Goal: Task Accomplishment & Management: Use online tool/utility

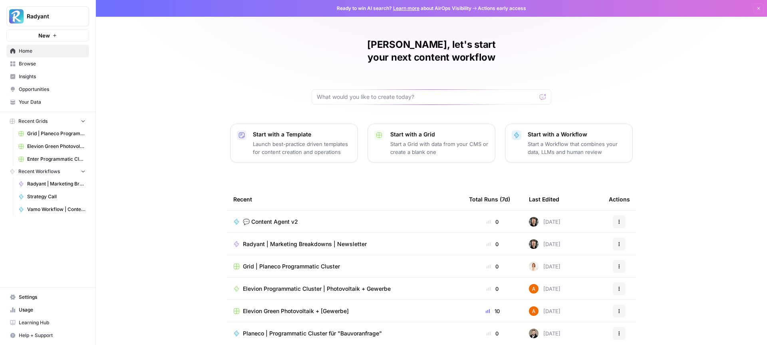
click at [39, 100] on span "Your Data" at bounding box center [52, 102] width 67 height 7
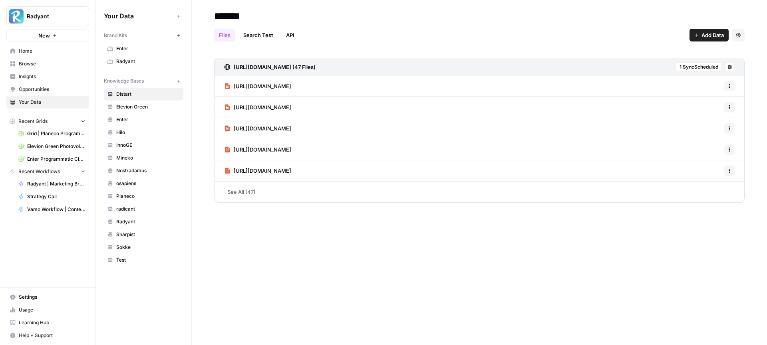
click at [137, 198] on span "Planeco" at bounding box center [147, 196] width 63 height 7
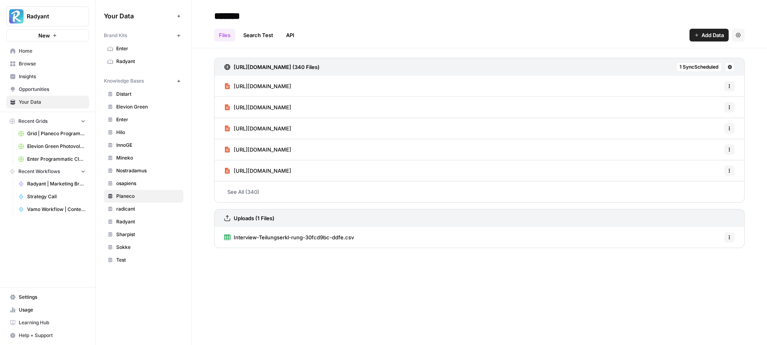
click at [38, 53] on span "Home" at bounding box center [52, 51] width 67 height 7
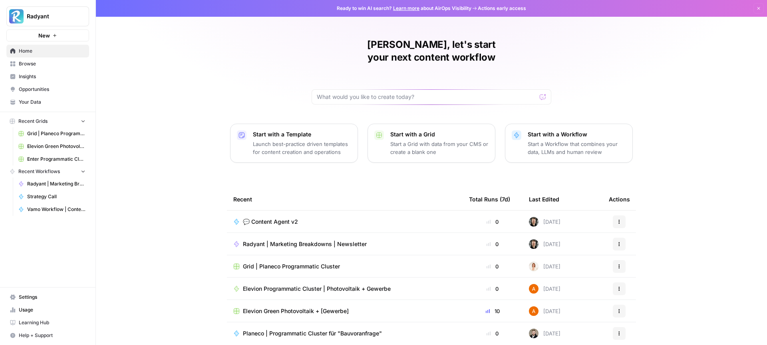
click at [333, 215] on td "💬 Content Agent v2" at bounding box center [345, 222] width 236 height 22
click at [282, 218] on span "💬 Content Agent v2" at bounding box center [270, 222] width 55 height 8
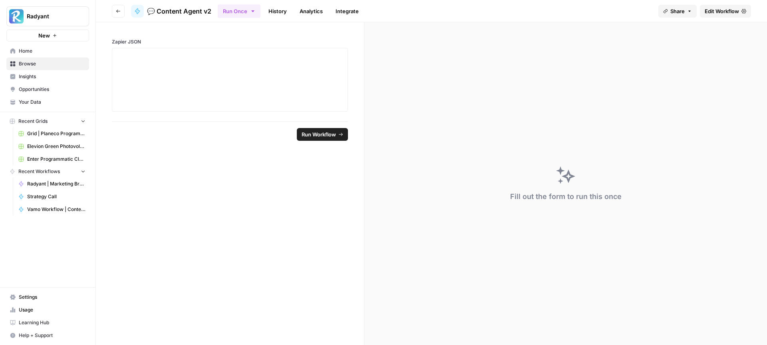
click at [278, 8] on link "History" at bounding box center [278, 11] width 28 height 13
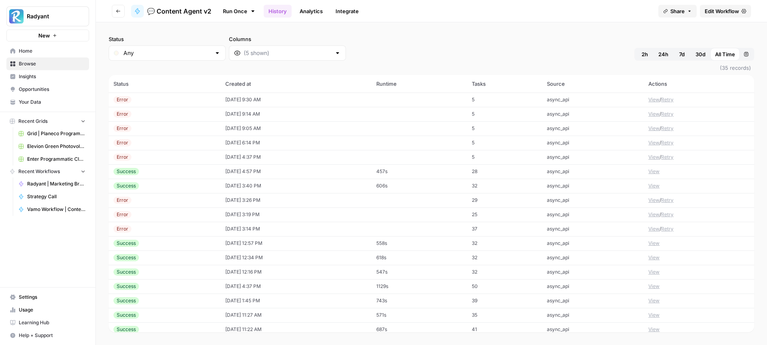
click at [654, 99] on button "View" at bounding box center [653, 99] width 11 height 7
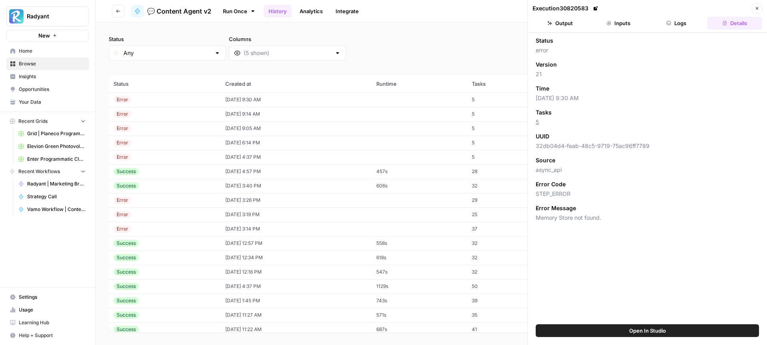
click at [677, 20] on button "Logs" at bounding box center [676, 23] width 55 height 13
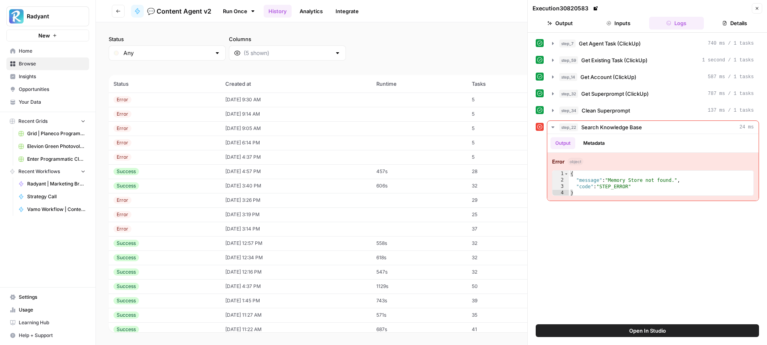
click at [299, 107] on td "10/08/25 at 9:14 AM" at bounding box center [295, 114] width 151 height 14
click at [283, 126] on td "10/08/25 at 9:05 AM" at bounding box center [295, 128] width 151 height 14
click at [597, 145] on button "Metadata" at bounding box center [593, 143] width 31 height 12
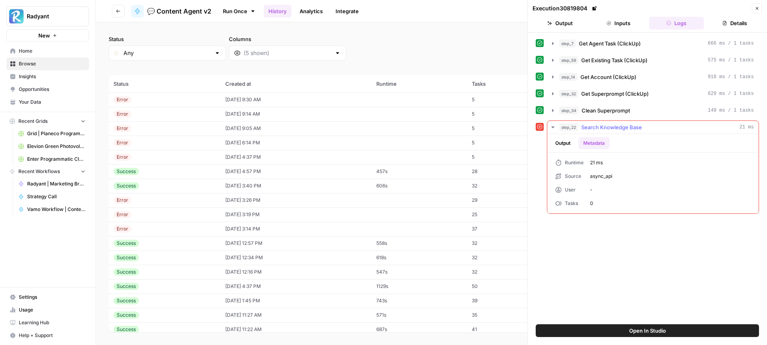
click at [561, 143] on button "Output" at bounding box center [562, 143] width 25 height 12
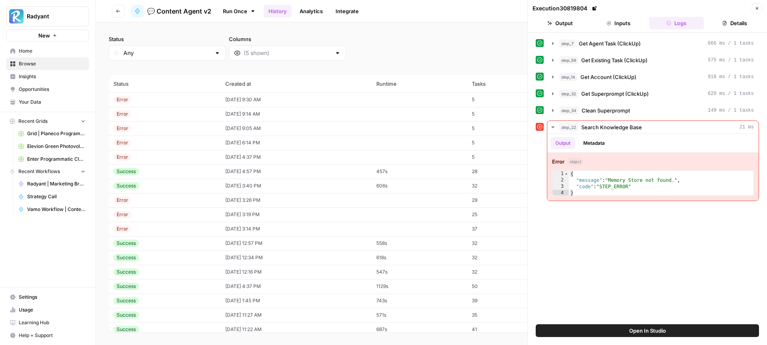
click at [183, 169] on div "Success" at bounding box center [164, 171] width 102 height 7
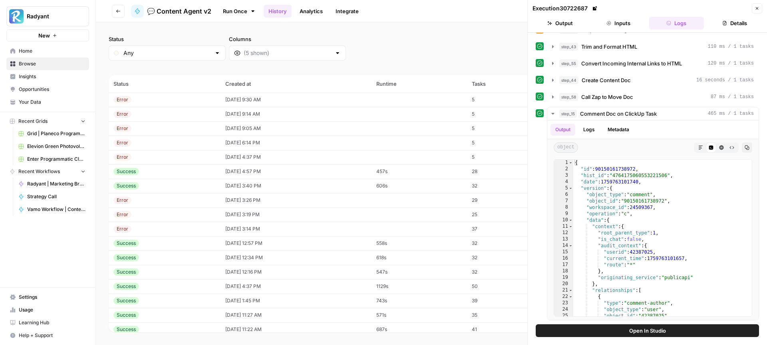
click at [193, 97] on div "Error" at bounding box center [164, 99] width 102 height 7
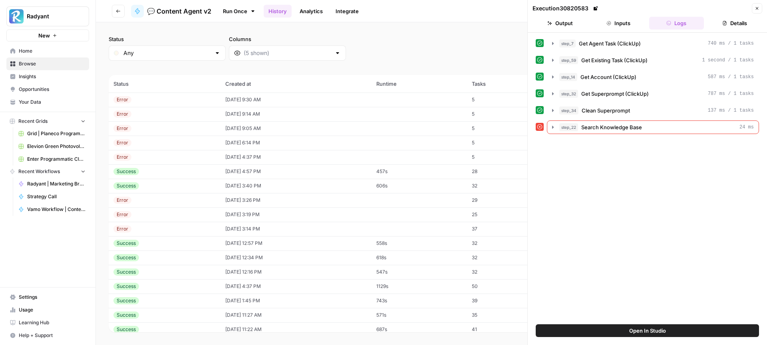
click at [284, 140] on td "10/07/25 at 6:14 PM" at bounding box center [295, 143] width 151 height 14
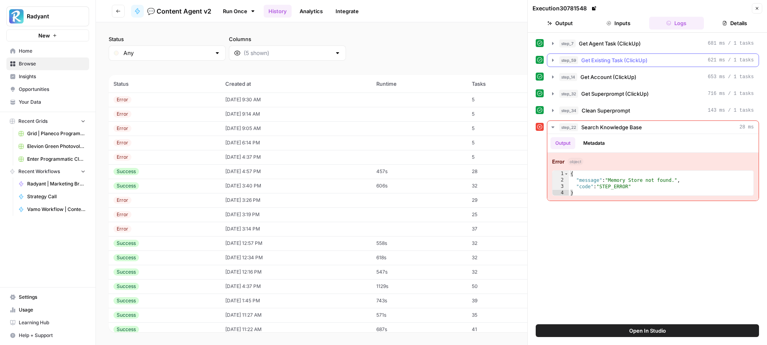
click at [554, 61] on icon "button" at bounding box center [552, 60] width 6 height 6
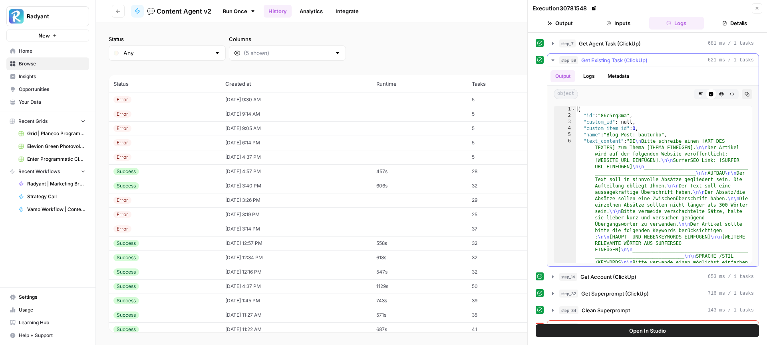
click at [554, 61] on icon "button" at bounding box center [552, 60] width 6 height 6
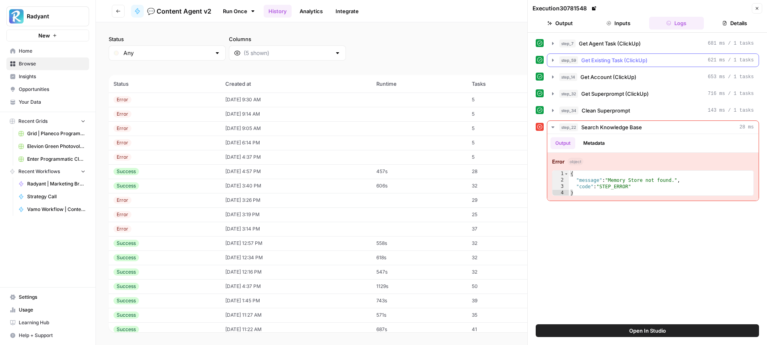
click at [554, 61] on icon "button" at bounding box center [552, 60] width 6 height 6
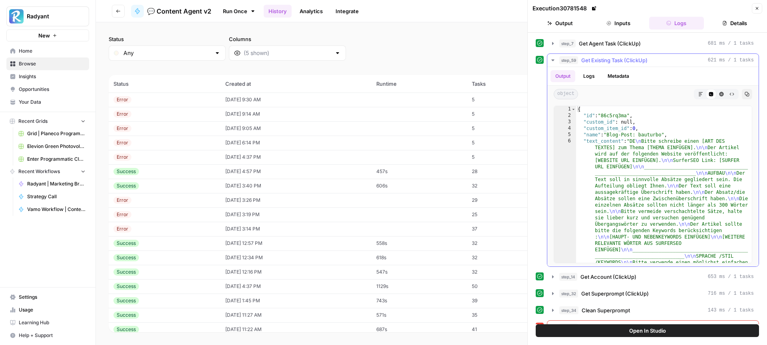
click at [554, 61] on icon "button" at bounding box center [552, 60] width 6 height 6
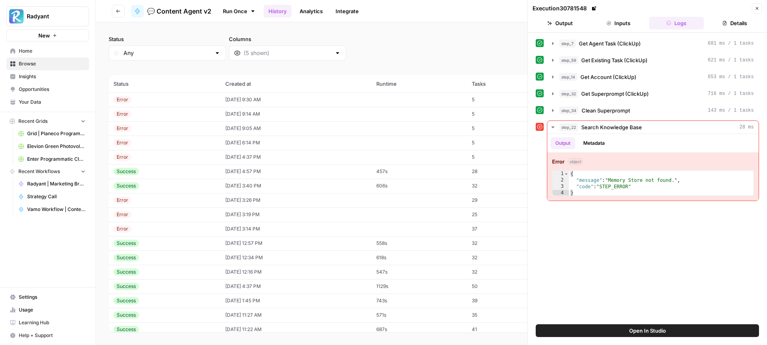
click at [167, 154] on div "Error" at bounding box center [164, 157] width 102 height 7
click at [553, 60] on icon "button" at bounding box center [553, 60] width 2 height 3
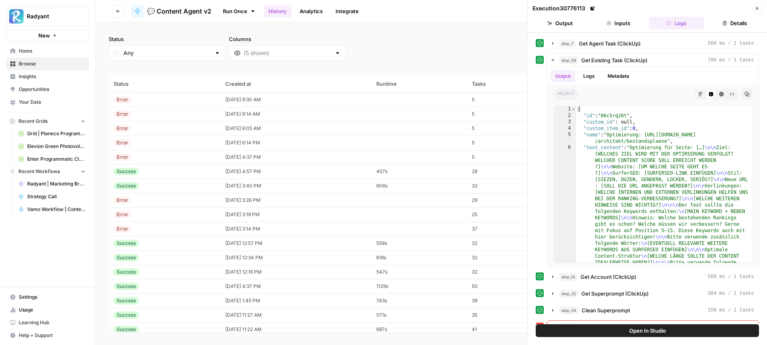
click at [163, 143] on div "Error" at bounding box center [164, 142] width 102 height 7
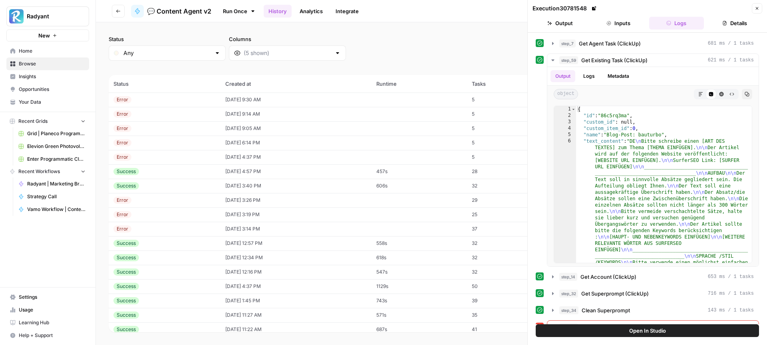
click at [148, 129] on div "Error" at bounding box center [164, 128] width 102 height 7
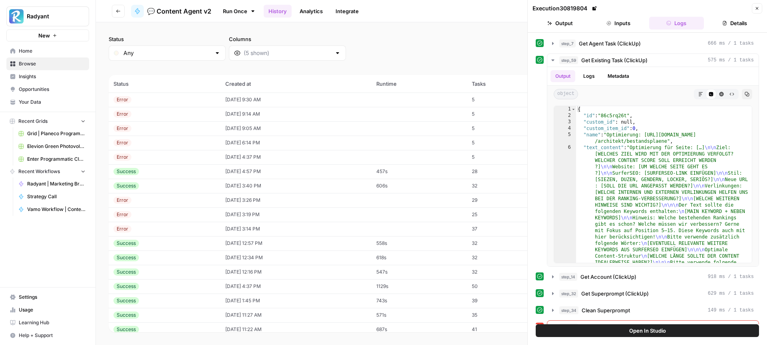
click at [161, 118] on td "Error" at bounding box center [165, 114] width 112 height 14
click at [167, 104] on td "Error" at bounding box center [165, 100] width 112 height 14
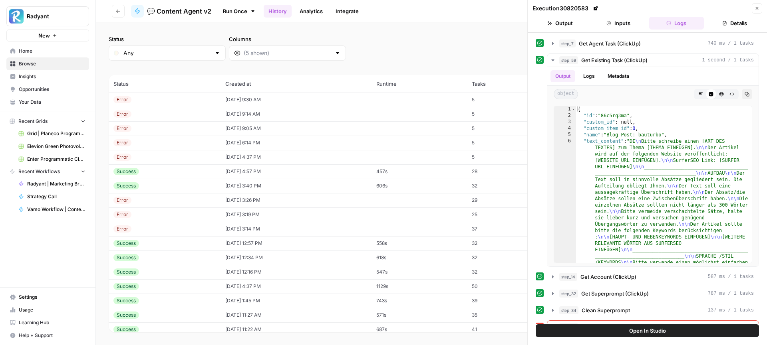
click at [191, 200] on div "Error" at bounding box center [164, 200] width 102 height 7
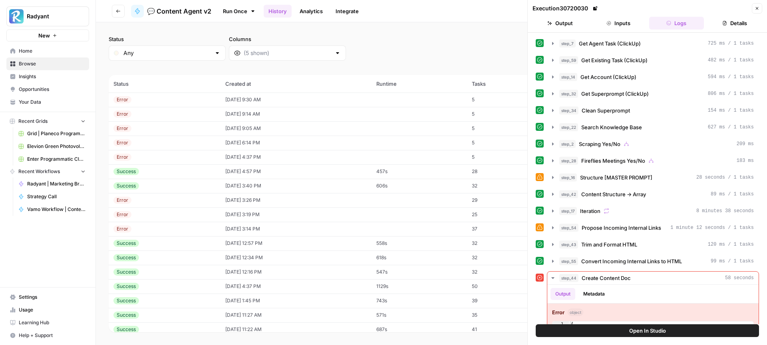
scroll to position [63, 0]
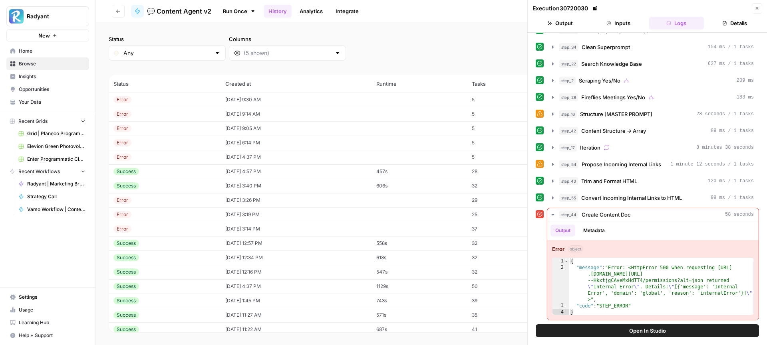
click at [284, 215] on td "10/06/25 at 3:19 PM" at bounding box center [295, 215] width 151 height 14
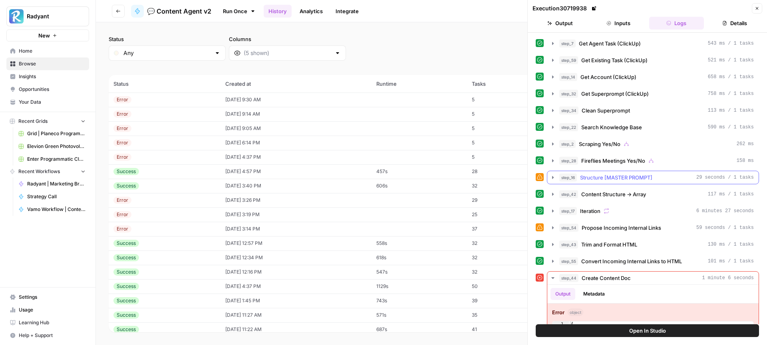
scroll to position [63, 0]
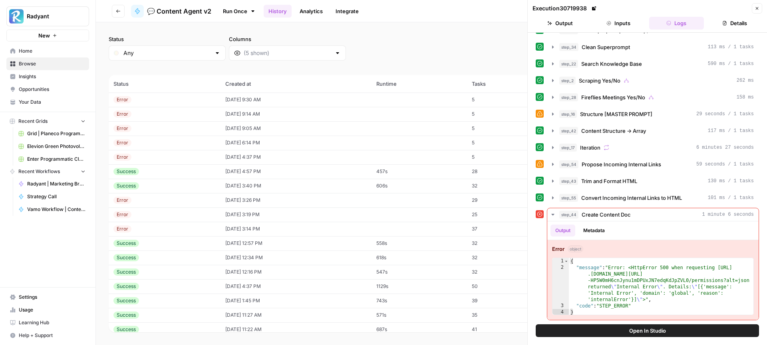
click at [179, 172] on div "Success" at bounding box center [164, 171] width 102 height 7
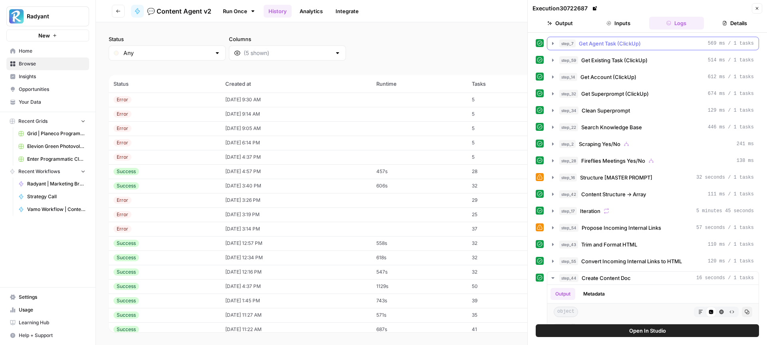
click at [554, 45] on icon "button" at bounding box center [552, 43] width 6 height 6
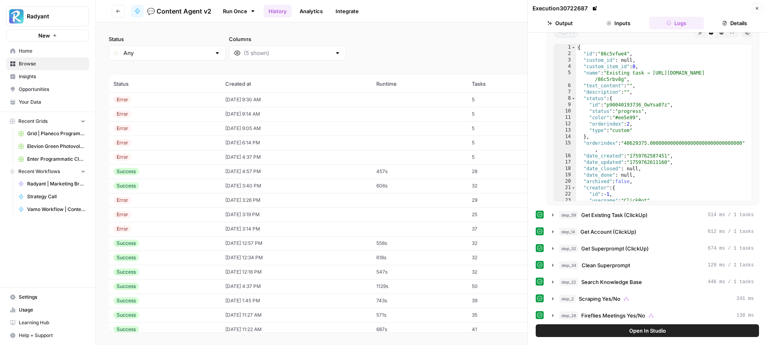
scroll to position [46, 0]
click at [553, 212] on icon "button" at bounding box center [552, 214] width 6 height 6
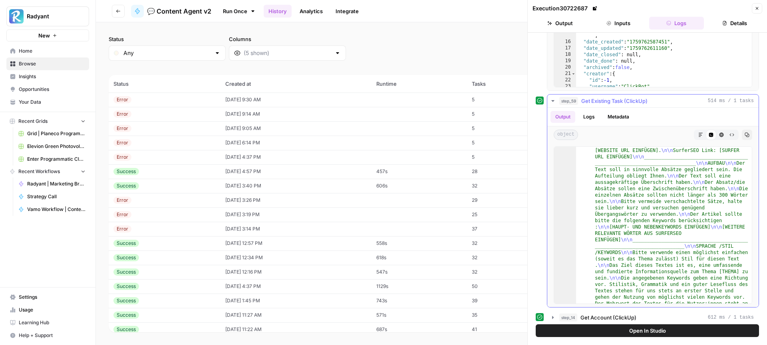
scroll to position [0, 0]
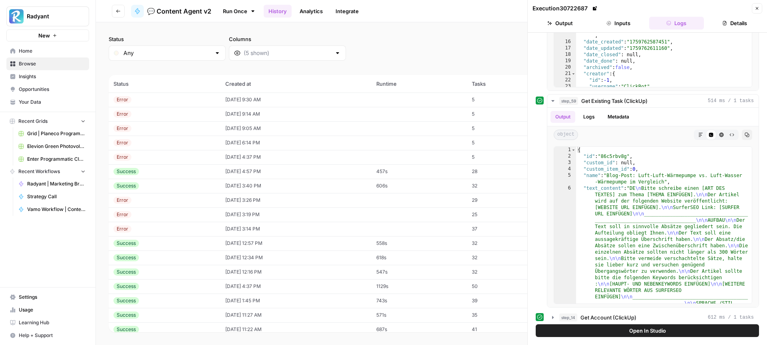
click at [164, 187] on div "Success" at bounding box center [164, 185] width 102 height 7
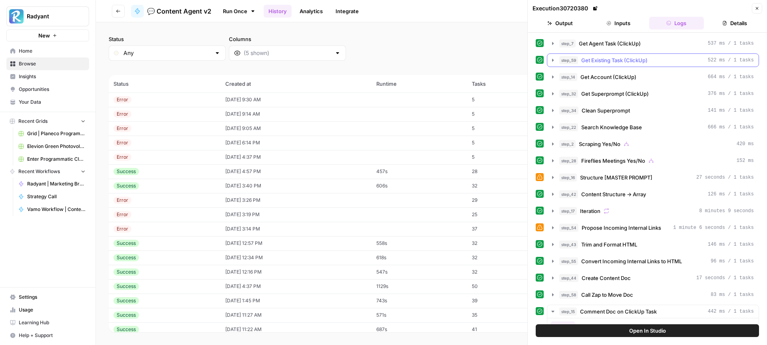
click at [552, 61] on icon "button" at bounding box center [553, 60] width 2 height 3
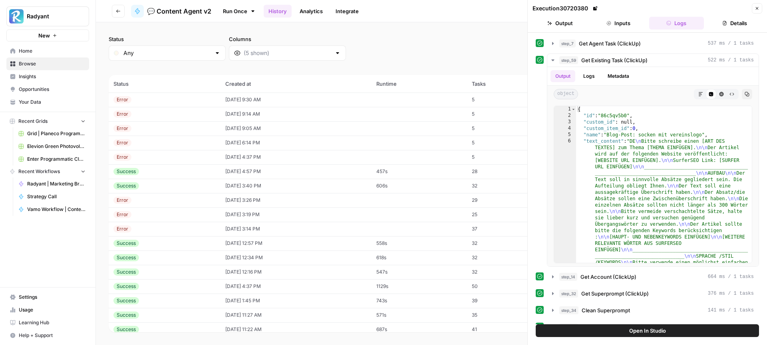
click at [329, 93] on td "10/08/25 at 9:30 AM" at bounding box center [295, 100] width 151 height 14
click at [321, 101] on td "10/08/25 at 9:30 AM" at bounding box center [295, 100] width 151 height 14
click at [456, 95] on td at bounding box center [418, 100] width 95 height 14
click at [575, 28] on button "Output" at bounding box center [559, 23] width 55 height 13
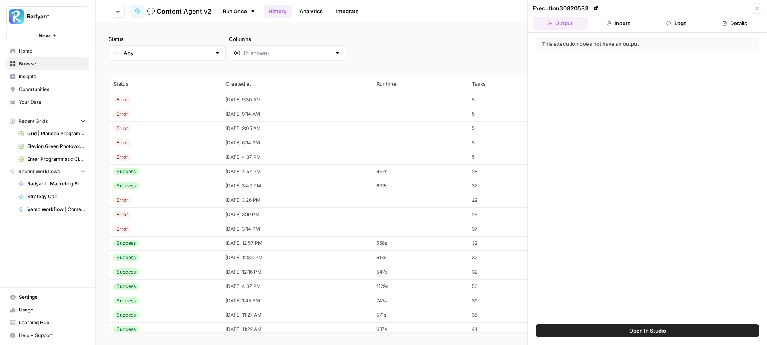
click at [461, 99] on td at bounding box center [418, 100] width 95 height 14
click at [464, 111] on td at bounding box center [418, 114] width 95 height 14
click at [447, 99] on td at bounding box center [418, 100] width 95 height 14
click at [758, 6] on icon "button" at bounding box center [756, 8] width 5 height 5
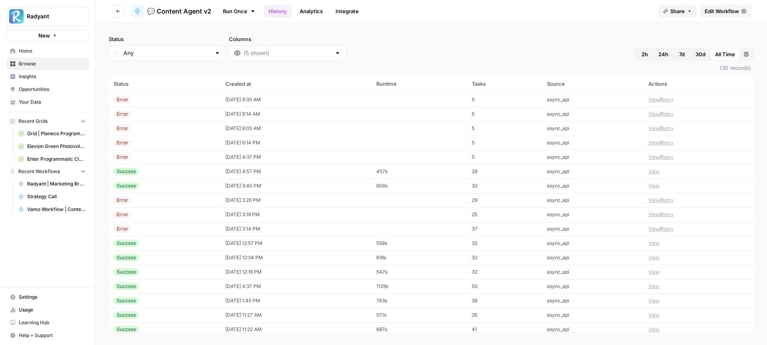
click at [329, 102] on td "10/08/25 at 9:30 AM" at bounding box center [295, 100] width 151 height 14
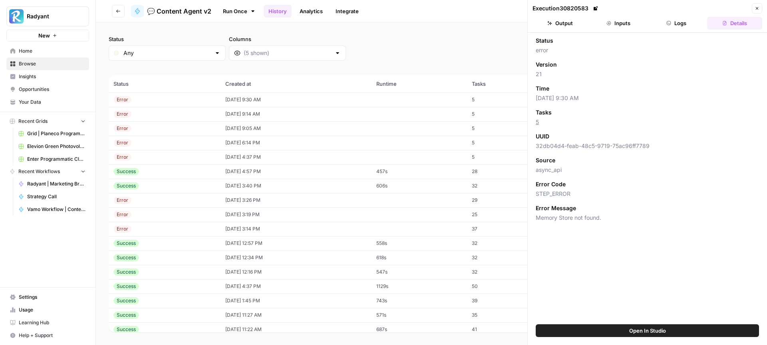
click at [372, 121] on td "10/08/25 at 9:05 AM" at bounding box center [295, 128] width 151 height 14
click at [372, 97] on td "10/08/25 at 9:30 AM" at bounding box center [295, 100] width 151 height 14
click at [141, 97] on div "Error" at bounding box center [164, 99] width 102 height 7
click at [623, 24] on button "Inputs" at bounding box center [618, 23] width 55 height 13
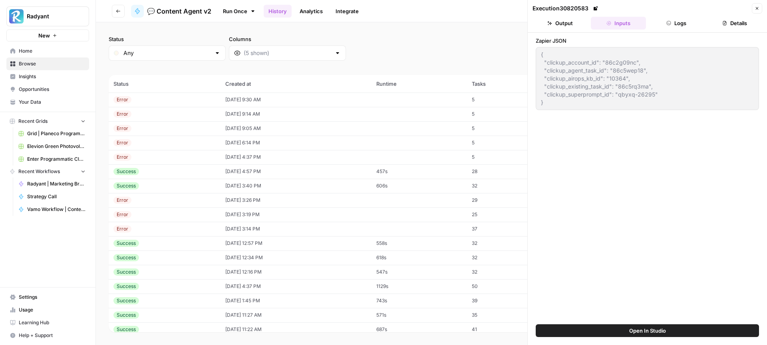
click at [546, 23] on button "Output" at bounding box center [559, 23] width 55 height 13
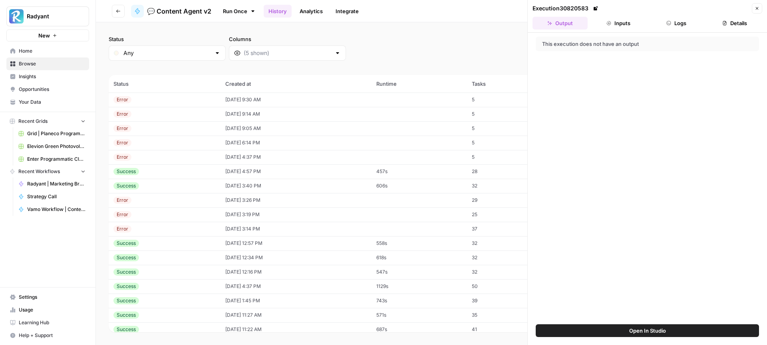
click at [675, 28] on button "Logs" at bounding box center [676, 23] width 55 height 13
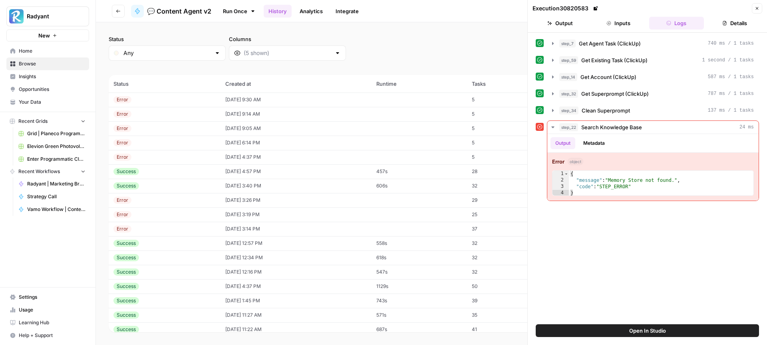
click at [151, 111] on div "Error" at bounding box center [164, 114] width 102 height 7
click at [149, 130] on div "Error" at bounding box center [164, 128] width 102 height 7
click at [157, 175] on div "Success" at bounding box center [164, 171] width 102 height 7
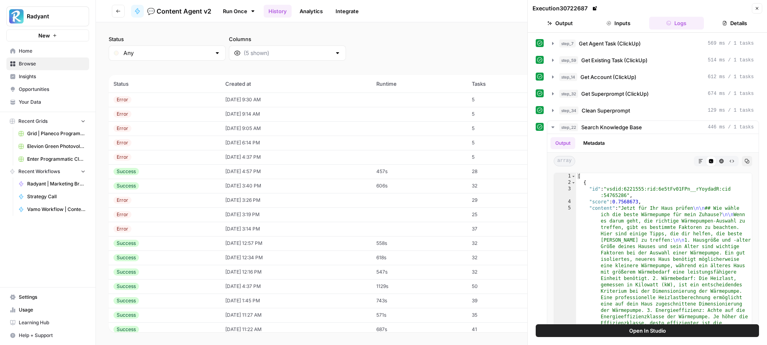
click at [339, 105] on td "10/08/25 at 9:30 AM" at bounding box center [295, 100] width 151 height 14
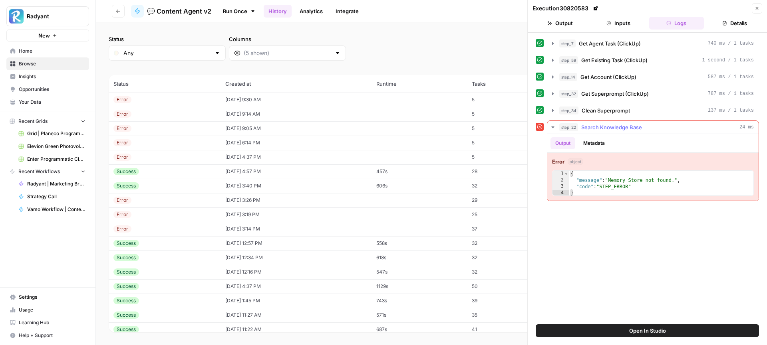
click at [636, 184] on div "{ "message" : "Memory Store not found." , "code" : "STEP_ERROR" }" at bounding box center [661, 190] width 184 height 38
click at [634, 178] on div "{ "message" : "Memory Store not found." , "code" : "STEP_ERROR" }" at bounding box center [661, 190] width 184 height 38
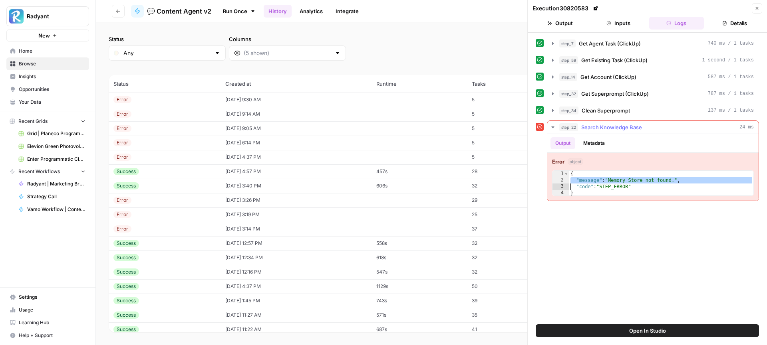
click at [634, 178] on div "{ "message" : "Memory Store not found." , "code" : "STEP_ERROR" }" at bounding box center [661, 190] width 184 height 38
click at [625, 179] on div "{ "message" : "Memory Store not found." , "code" : "STEP_ERROR" }" at bounding box center [661, 190] width 184 height 38
type textarea "**********"
click at [628, 328] on button "Open In Studio" at bounding box center [646, 331] width 223 height 13
click at [36, 104] on span "Your Data" at bounding box center [52, 102] width 67 height 7
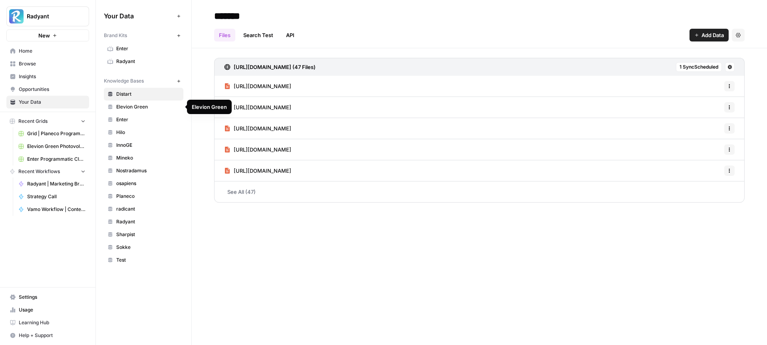
click at [139, 105] on span "Elevion Green" at bounding box center [147, 106] width 63 height 7
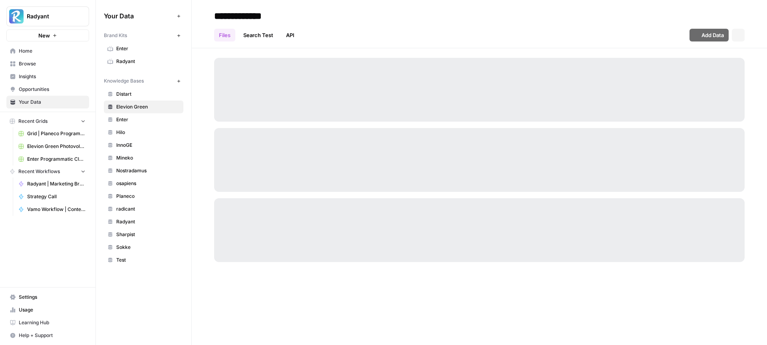
click at [132, 117] on span "Enter" at bounding box center [147, 119] width 63 height 7
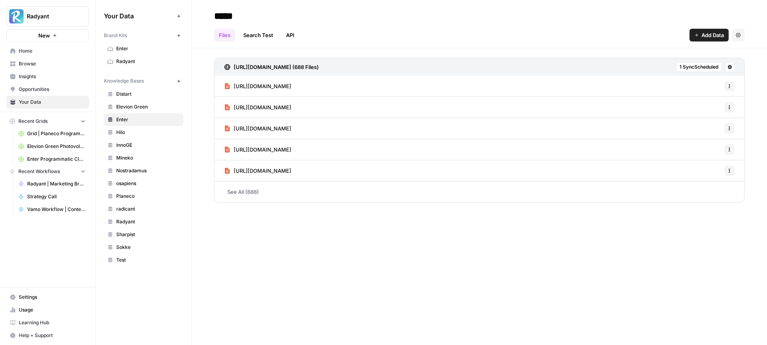
click at [123, 131] on span "Hilo" at bounding box center [147, 132] width 63 height 7
click at [127, 143] on span "InnoGE" at bounding box center [147, 145] width 63 height 7
click at [139, 197] on span "Planeco" at bounding box center [147, 196] width 63 height 7
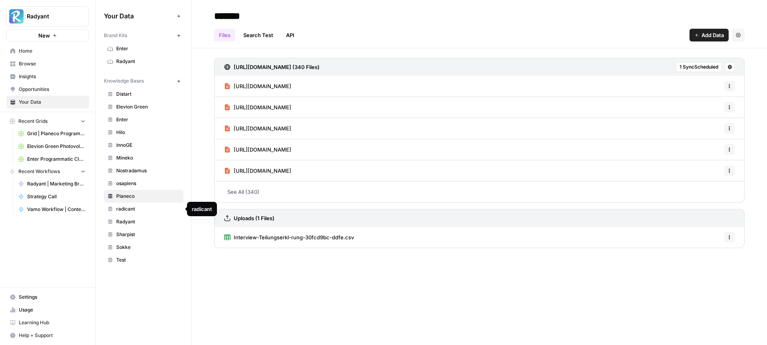
click at [143, 210] on span "radicant" at bounding box center [147, 209] width 63 height 7
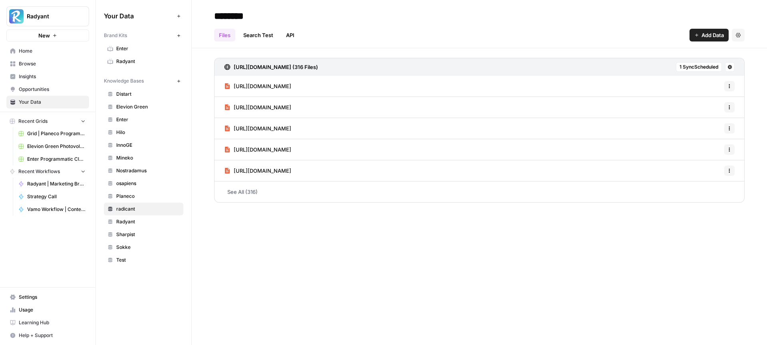
click at [134, 199] on span "Planeco" at bounding box center [147, 196] width 63 height 7
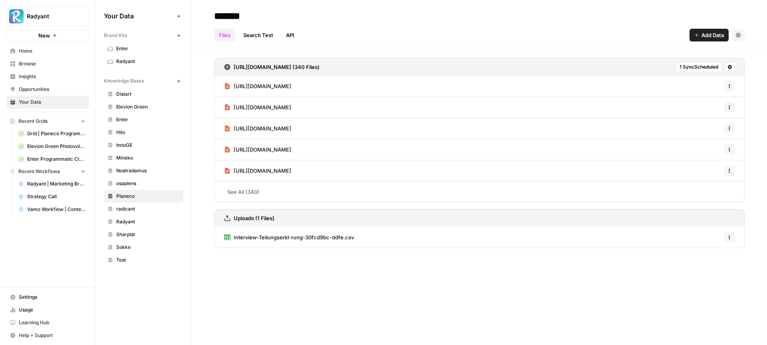
click at [131, 261] on span "Test" at bounding box center [147, 260] width 63 height 7
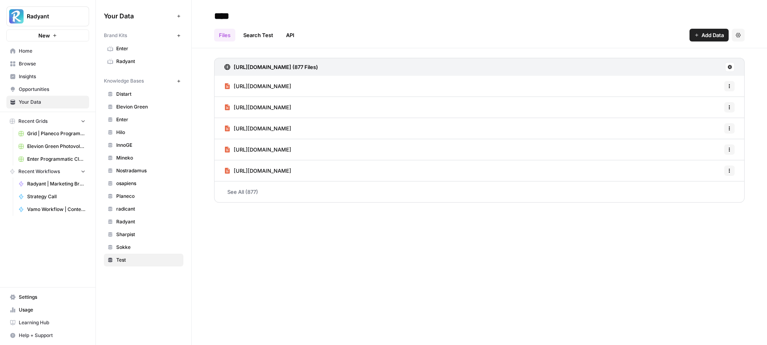
click at [740, 37] on button "Settings" at bounding box center [738, 35] width 13 height 13
click at [720, 49] on button "Delete Knowledge Base" at bounding box center [702, 53] width 77 height 11
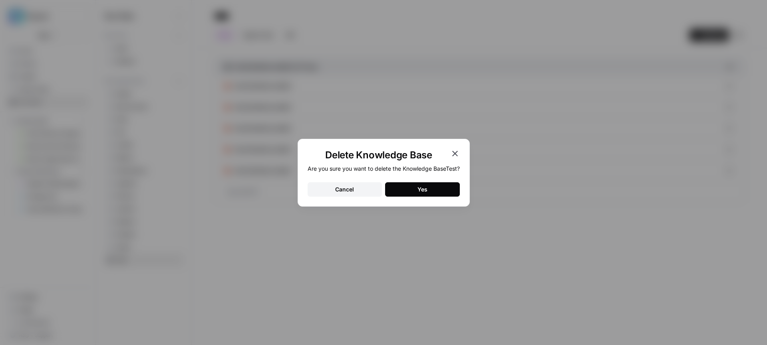
click at [431, 188] on button "Yes" at bounding box center [422, 189] width 75 height 14
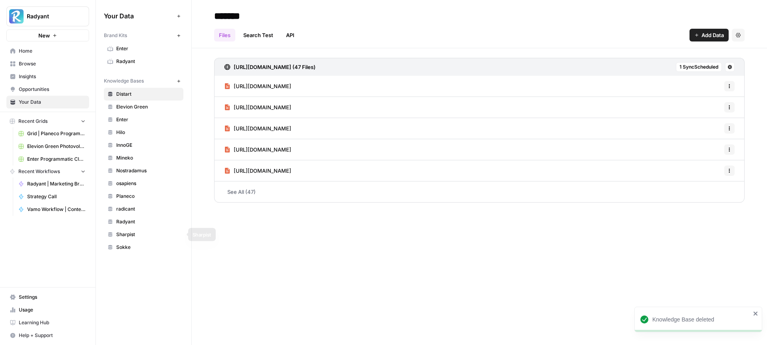
click at [139, 235] on span "Sharpist" at bounding box center [147, 234] width 63 height 7
click at [139, 226] on link "Radyant" at bounding box center [143, 222] width 79 height 13
click at [139, 212] on span "radicant" at bounding box center [147, 209] width 63 height 7
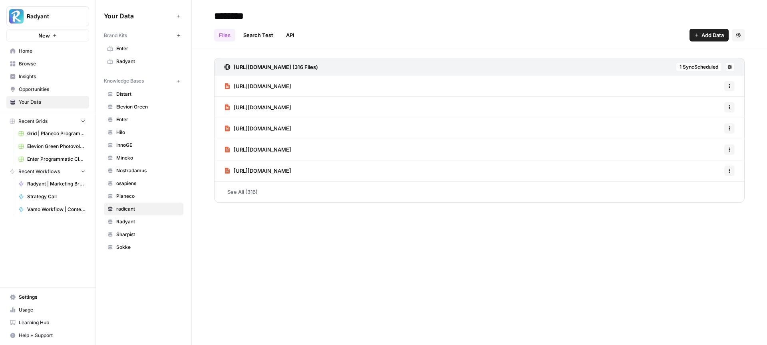
click at [139, 212] on span "radicant" at bounding box center [147, 209] width 63 height 7
click at [139, 198] on span "Planeco" at bounding box center [147, 196] width 63 height 7
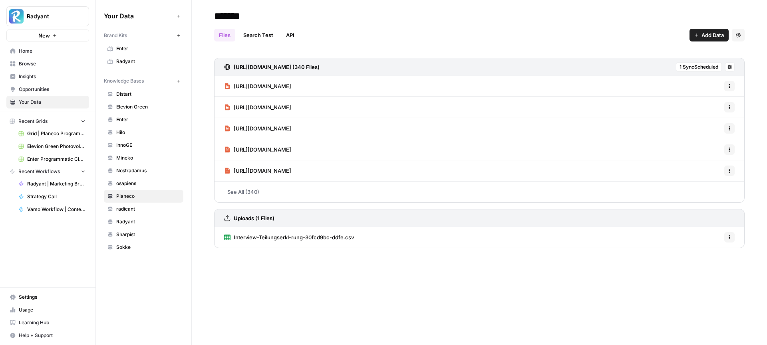
click at [138, 183] on span "osapiens" at bounding box center [147, 183] width 63 height 7
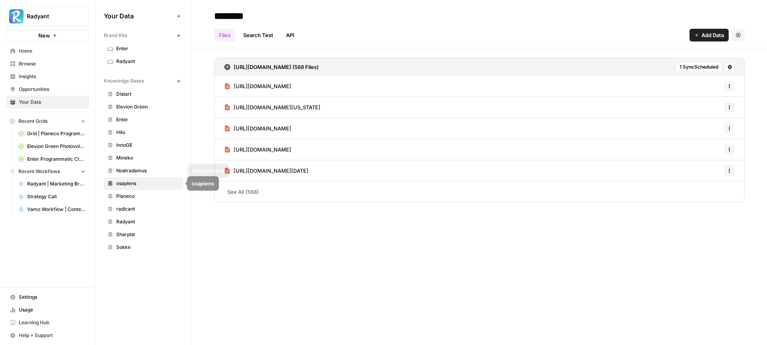
click at [139, 172] on span "Nostradamus" at bounding box center [147, 170] width 63 height 7
click at [136, 160] on span "Mineko" at bounding box center [147, 158] width 63 height 7
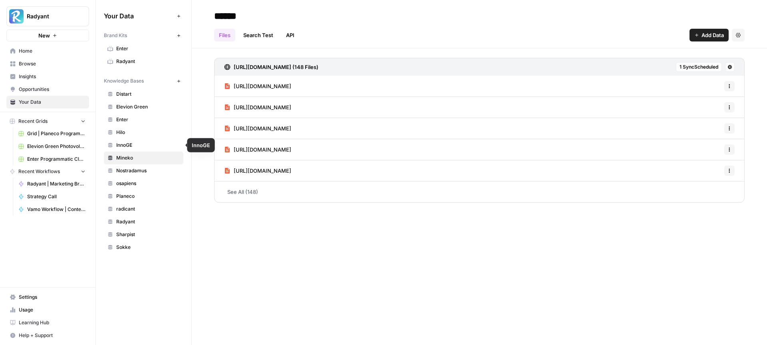
click at [135, 149] on span "InnoGE" at bounding box center [147, 145] width 63 height 7
click at [134, 133] on span "Hilo" at bounding box center [147, 132] width 63 height 7
click at [134, 121] on span "Enter" at bounding box center [147, 119] width 63 height 7
click at [134, 109] on span "Elevion Green" at bounding box center [147, 106] width 63 height 7
click at [132, 135] on span "Hilo" at bounding box center [147, 132] width 63 height 7
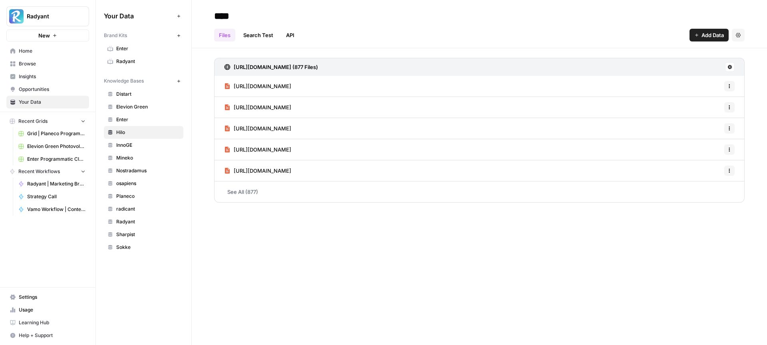
click at [134, 119] on span "Enter" at bounding box center [147, 119] width 63 height 7
click at [133, 112] on link "Elevion Green" at bounding box center [143, 107] width 79 height 13
click at [134, 135] on span "Hilo" at bounding box center [147, 132] width 63 height 7
click at [119, 194] on span "Planeco" at bounding box center [147, 196] width 63 height 7
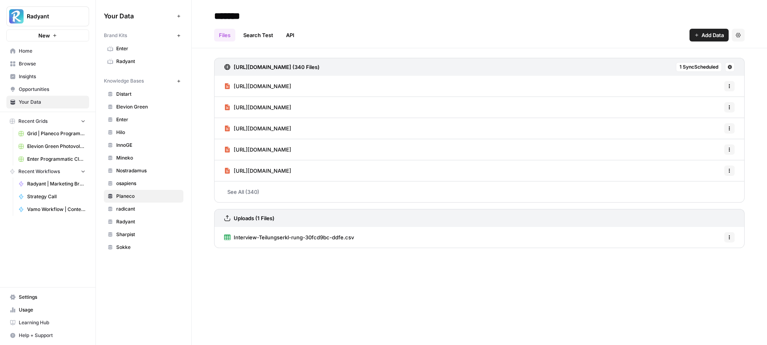
click at [292, 237] on span "Interview-Teilungserkl-rung-30fcd9bc-ddfe.csv" at bounding box center [294, 238] width 120 height 8
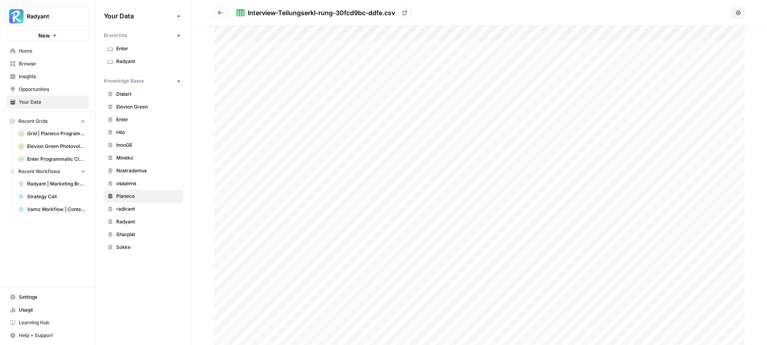
click at [222, 16] on button "Go back" at bounding box center [220, 12] width 13 height 13
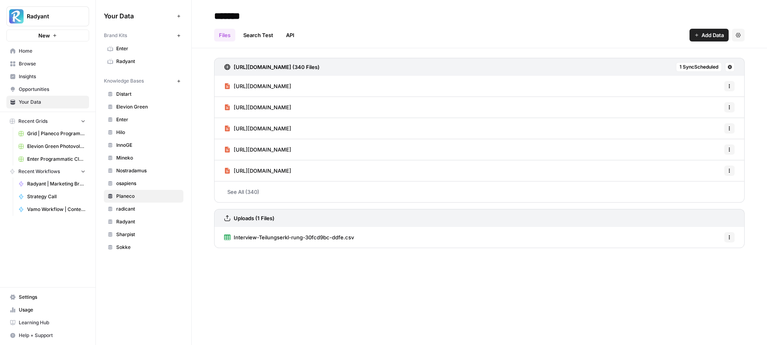
click at [37, 48] on span "Home" at bounding box center [52, 51] width 67 height 7
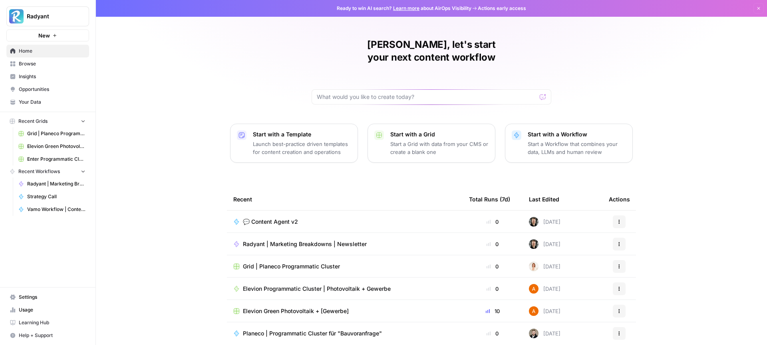
click at [273, 218] on span "💬 Content Agent v2" at bounding box center [270, 222] width 55 height 8
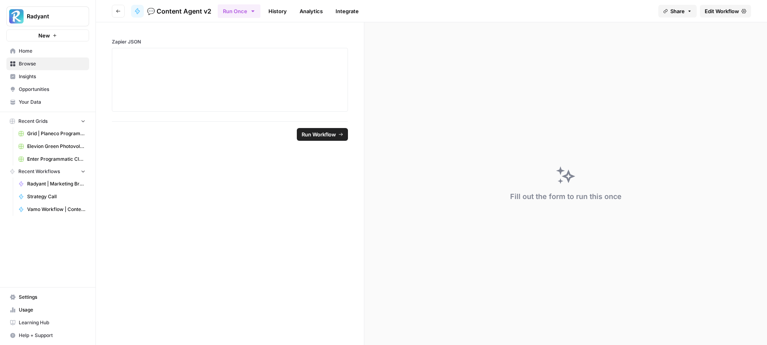
click at [284, 17] on link "History" at bounding box center [278, 11] width 28 height 13
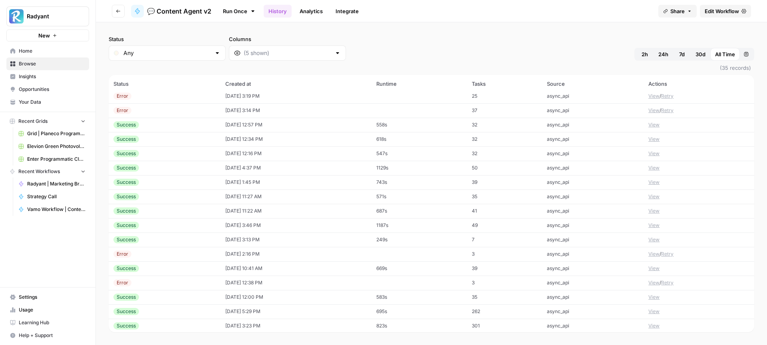
scroll to position [119, 0]
click at [303, 167] on td "10/02/25 at 4:37 PM" at bounding box center [295, 167] width 151 height 14
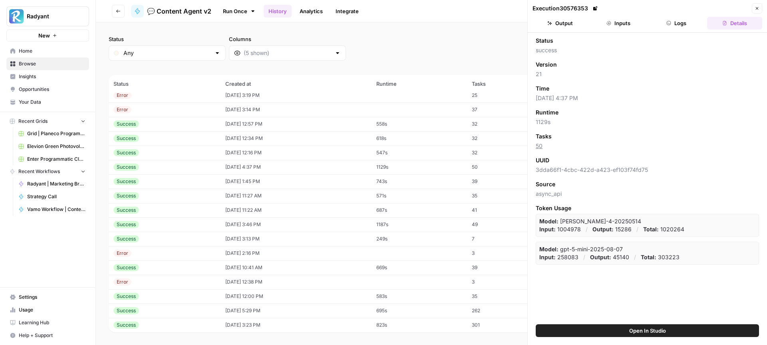
click at [672, 25] on button "Logs" at bounding box center [676, 23] width 55 height 13
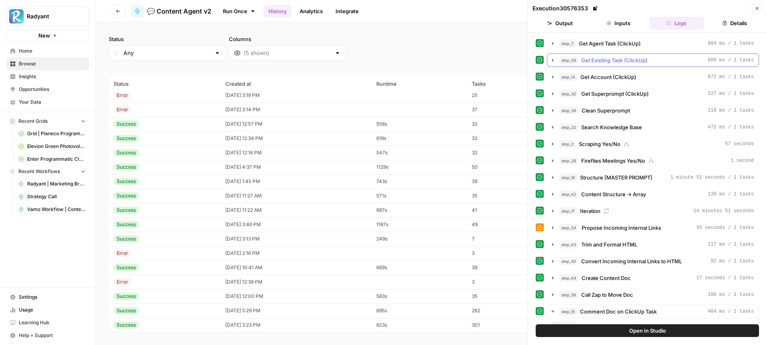
click at [553, 60] on icon "button" at bounding box center [553, 60] width 2 height 3
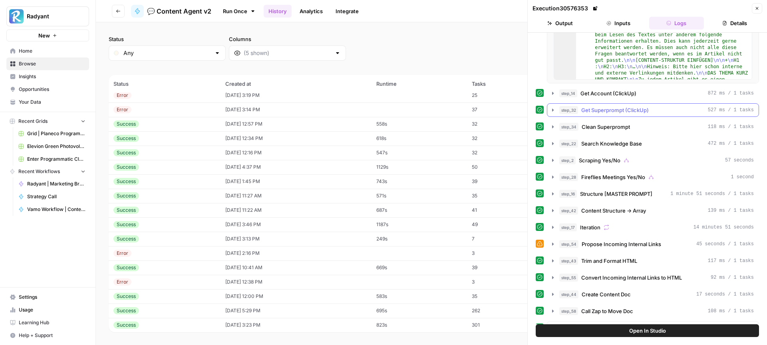
scroll to position [192, 0]
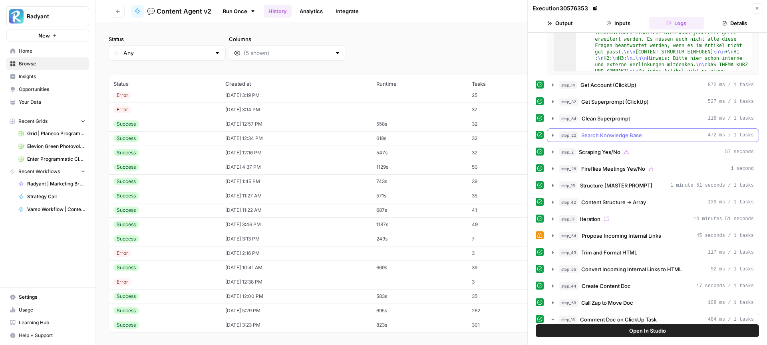
click at [551, 136] on icon "button" at bounding box center [552, 135] width 6 height 6
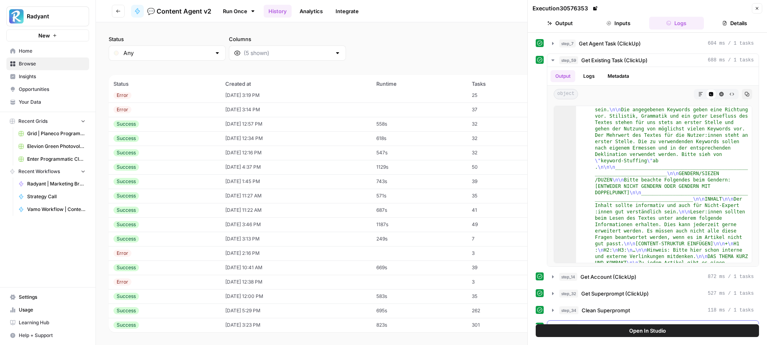
scroll to position [0, 0]
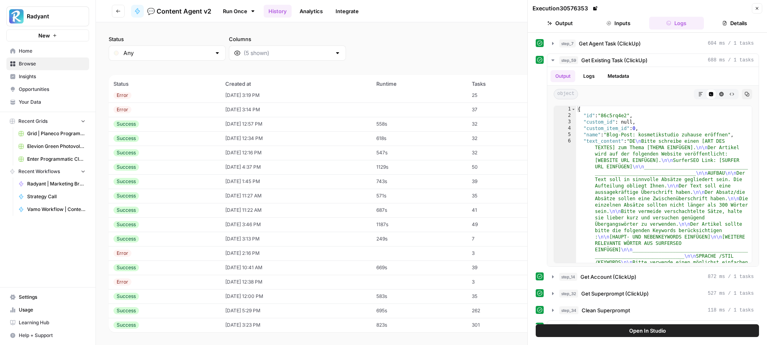
click at [47, 97] on link "Your Data" at bounding box center [47, 102] width 83 height 13
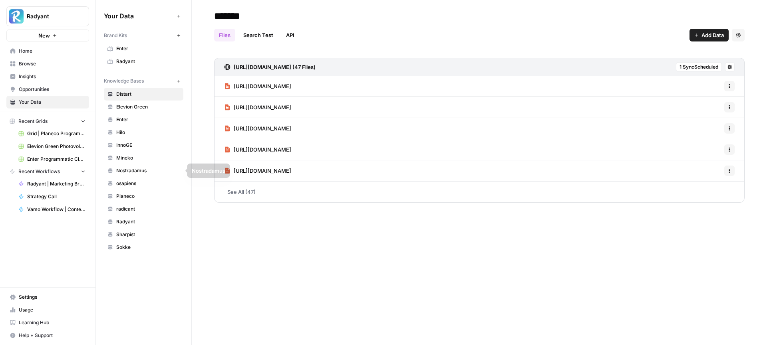
click at [129, 194] on span "Planeco" at bounding box center [147, 196] width 63 height 7
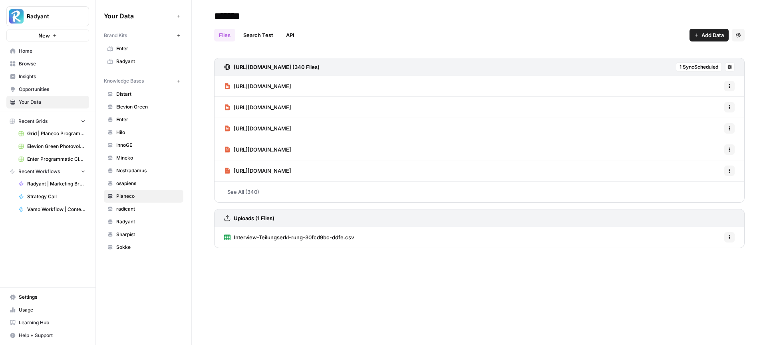
click at [39, 56] on link "Home" at bounding box center [47, 51] width 83 height 13
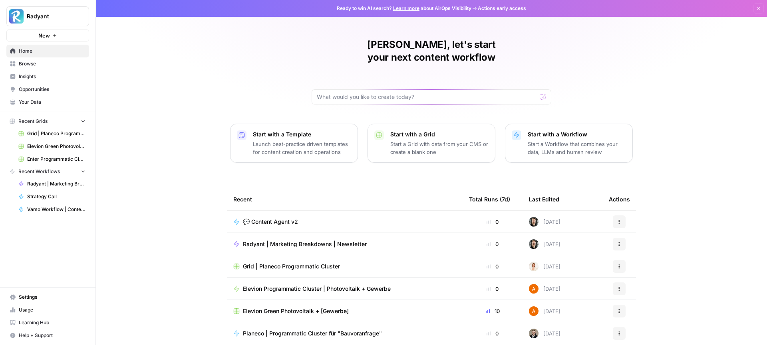
click at [40, 62] on span "Browse" at bounding box center [52, 63] width 67 height 7
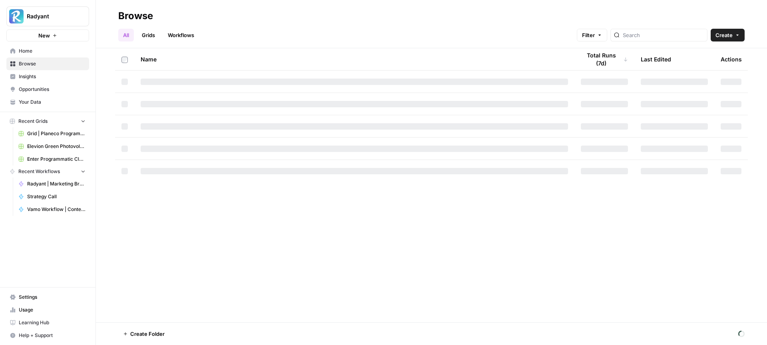
click at [40, 54] on span "Home" at bounding box center [52, 51] width 67 height 7
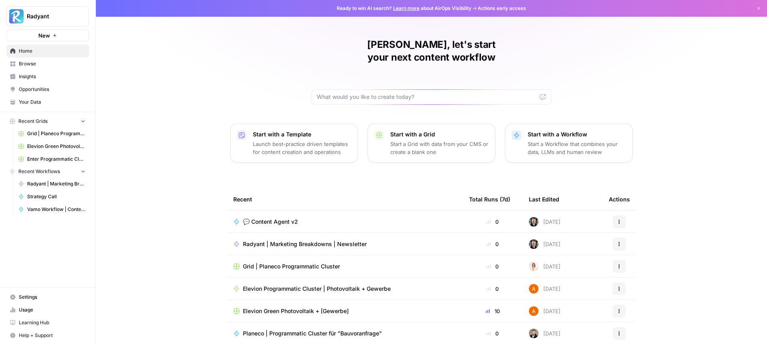
click at [283, 214] on td "💬 Content Agent v2" at bounding box center [345, 222] width 236 height 22
click at [283, 218] on span "💬 Content Agent v2" at bounding box center [270, 222] width 55 height 8
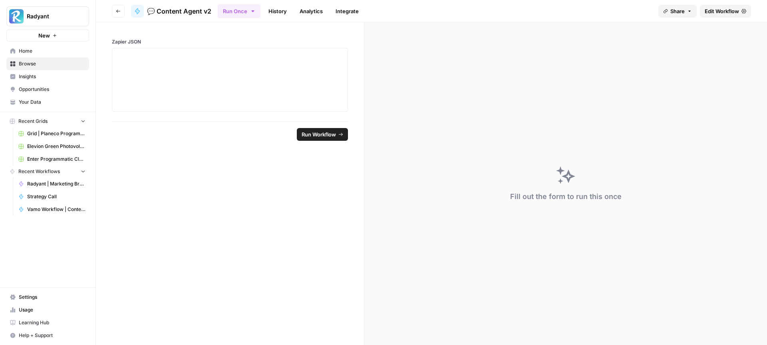
click at [279, 15] on link "History" at bounding box center [278, 11] width 28 height 13
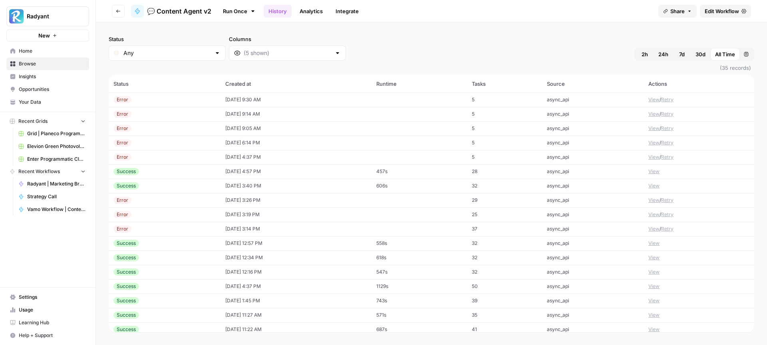
click at [241, 97] on td "[DATE] 9:30 AM" at bounding box center [295, 100] width 151 height 14
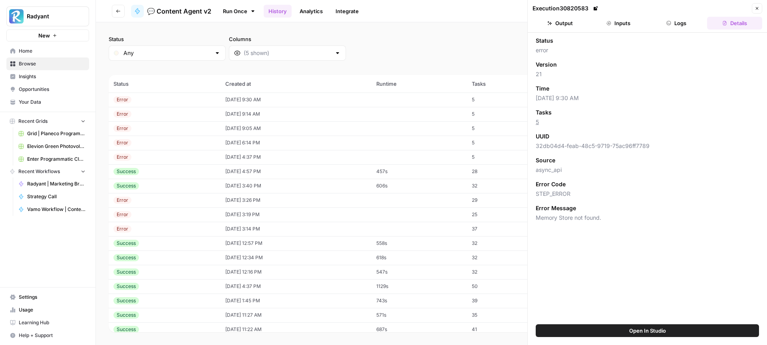
click at [670, 22] on icon "button" at bounding box center [668, 23] width 5 height 5
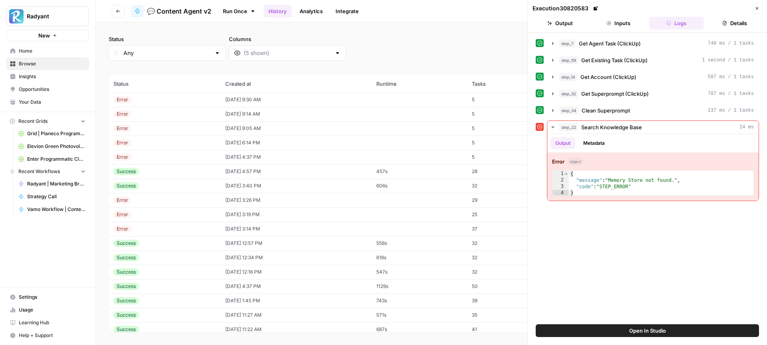
click at [344, 101] on td "[DATE] 9:30 AM" at bounding box center [295, 100] width 151 height 14
click at [292, 110] on td "10/08/25 at 9:14 AM" at bounding box center [295, 114] width 151 height 14
click at [33, 96] on link "Your Data" at bounding box center [47, 102] width 83 height 13
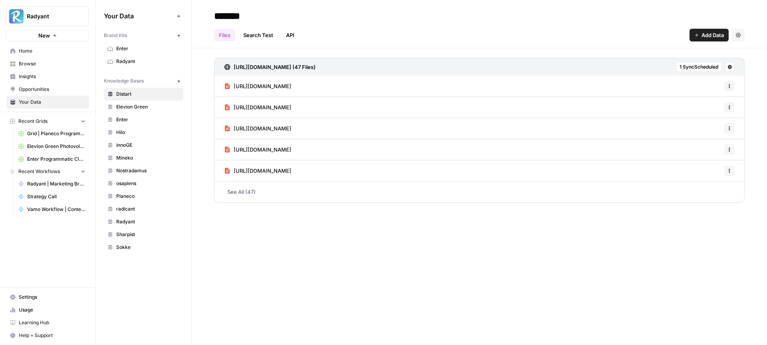
click at [131, 194] on span "Planeco" at bounding box center [147, 196] width 63 height 7
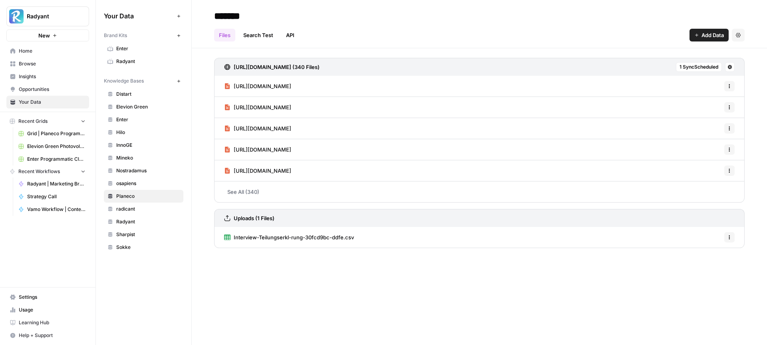
click at [730, 236] on icon "button" at bounding box center [729, 237] width 5 height 5
click at [702, 253] on span "Delete File" at bounding box center [711, 255] width 26 height 8
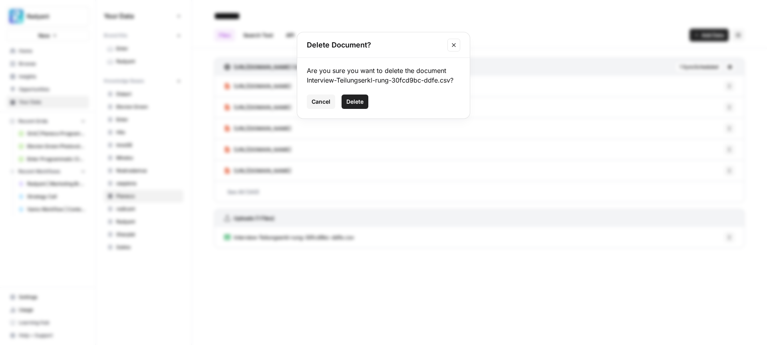
click at [364, 101] on button "Delete" at bounding box center [354, 102] width 27 height 14
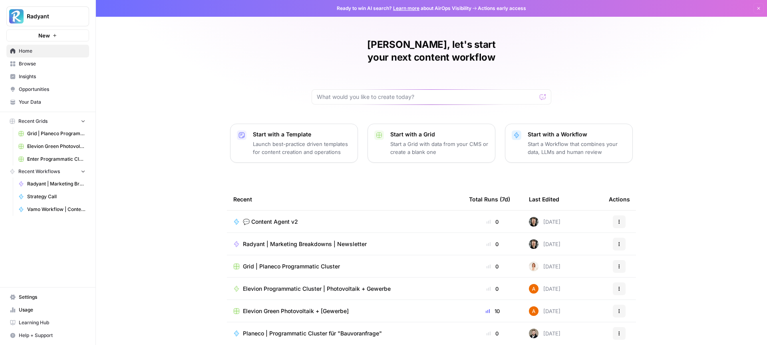
click at [30, 109] on nav "Home Browse Insights Opportunities Your Data" at bounding box center [47, 77] width 95 height 70
click at [37, 101] on span "Your Data" at bounding box center [52, 102] width 67 height 7
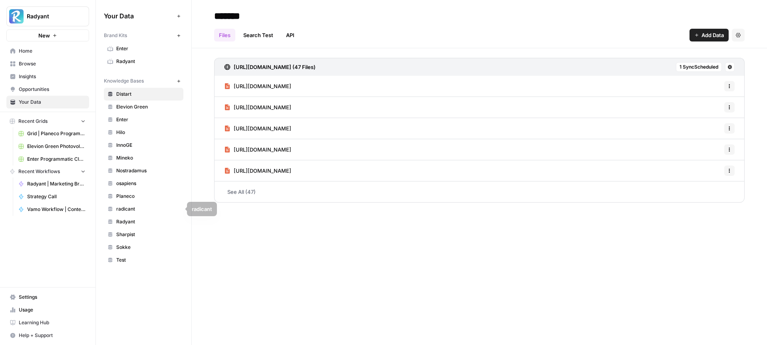
click at [138, 198] on span "Planeco" at bounding box center [147, 196] width 63 height 7
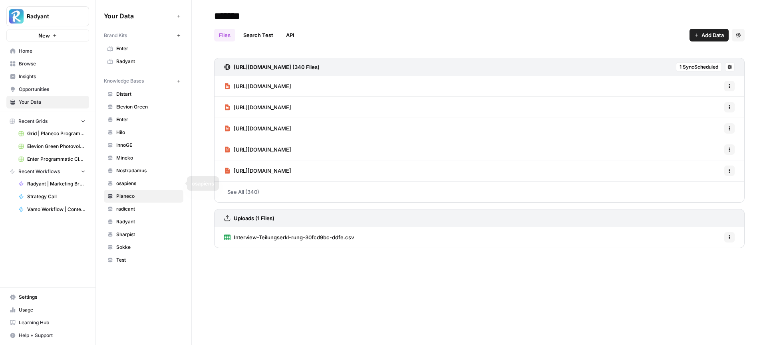
click at [135, 206] on span "radicant" at bounding box center [147, 209] width 63 height 7
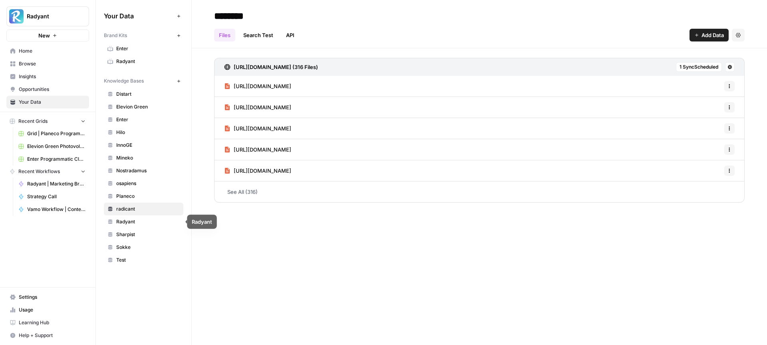
click at [133, 218] on link "Radyant" at bounding box center [143, 222] width 79 height 13
click at [133, 117] on span "Enter" at bounding box center [147, 119] width 63 height 7
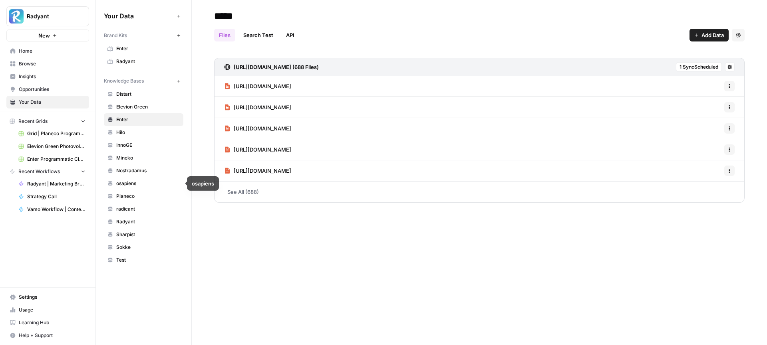
click at [138, 197] on span "Planeco" at bounding box center [147, 196] width 63 height 7
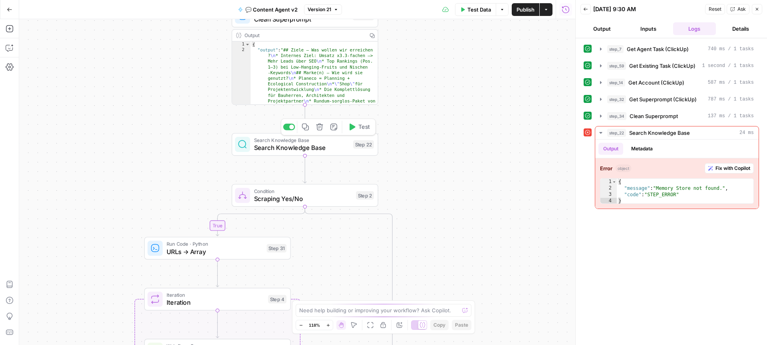
click at [307, 151] on span "Search Knowledge Base" at bounding box center [301, 148] width 95 height 10
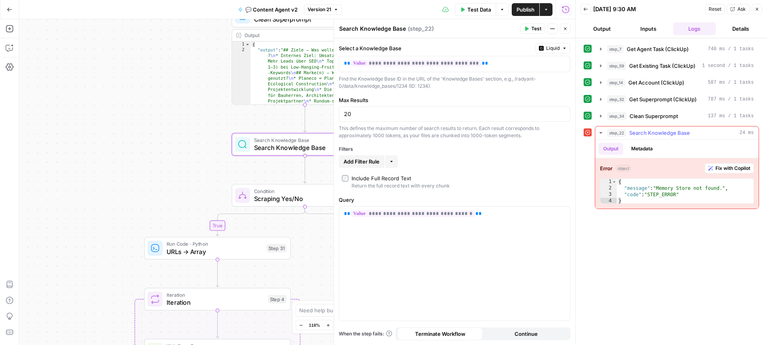
click at [643, 149] on button "Metadata" at bounding box center [641, 149] width 31 height 12
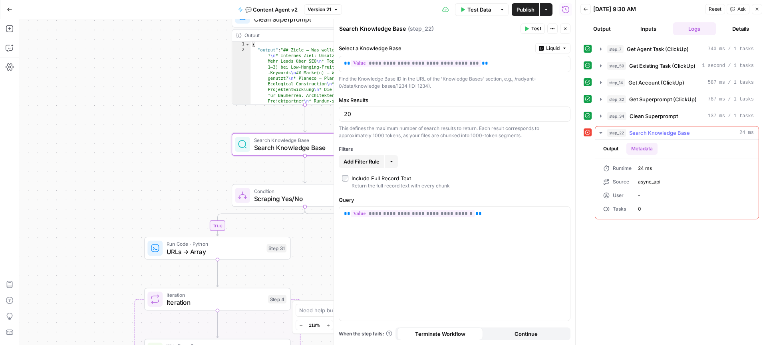
click at [617, 148] on button "Output" at bounding box center [610, 149] width 25 height 12
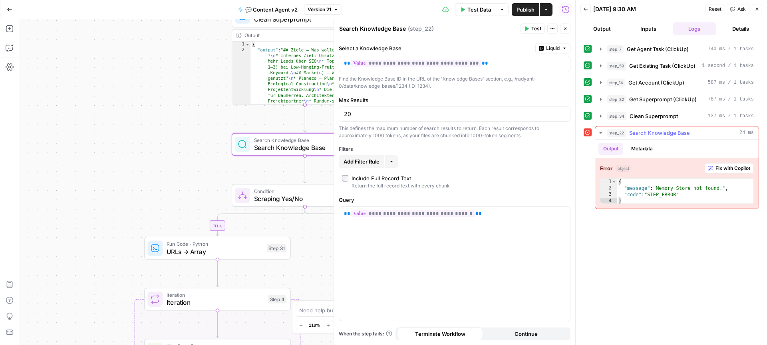
click at [653, 152] on button "Metadata" at bounding box center [641, 149] width 31 height 12
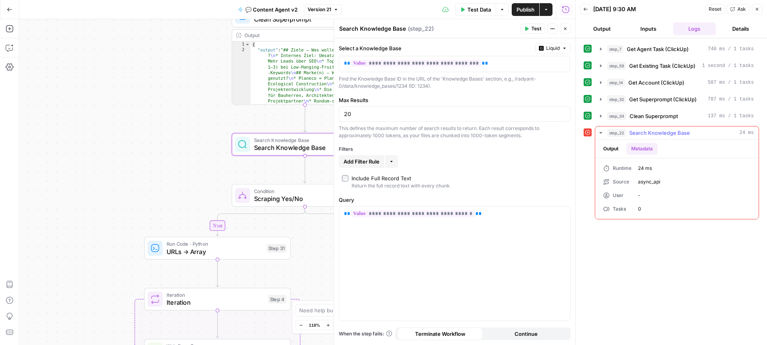
click at [617, 151] on button "Output" at bounding box center [610, 149] width 25 height 12
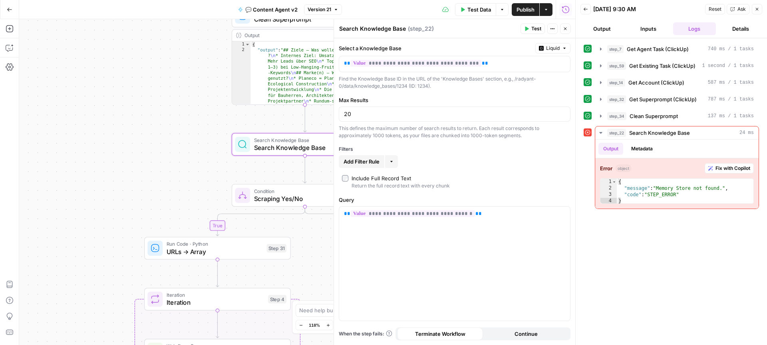
click at [524, 28] on icon "button" at bounding box center [526, 28] width 5 height 5
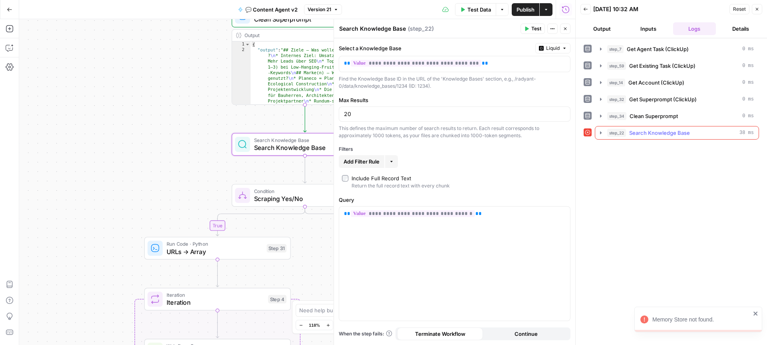
click at [601, 135] on icon "button" at bounding box center [600, 133] width 6 height 6
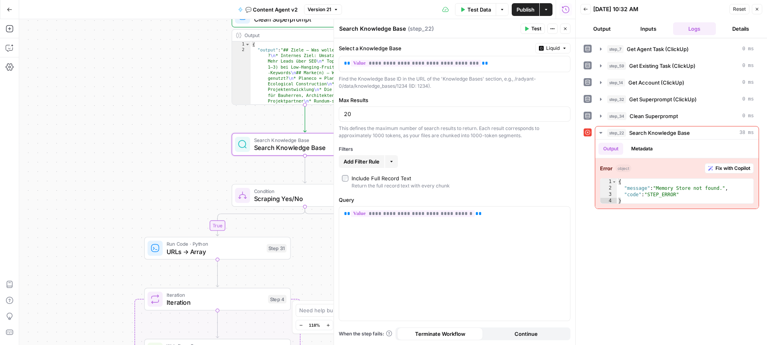
click at [528, 32] on button "Test" at bounding box center [532, 29] width 24 height 10
click at [561, 29] on button "Close" at bounding box center [565, 29] width 10 height 10
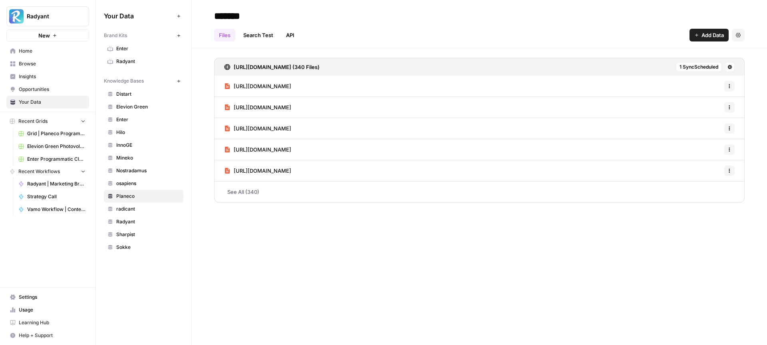
click at [48, 54] on span "Home" at bounding box center [52, 51] width 67 height 7
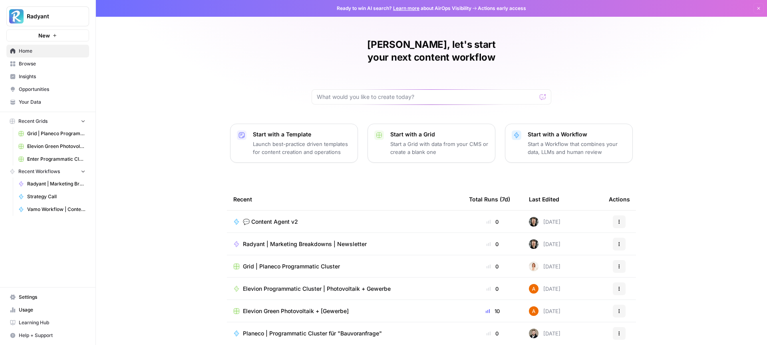
click at [270, 215] on td "💬 Content Agent v2" at bounding box center [345, 222] width 236 height 22
click at [270, 218] on span "💬 Content Agent v2" at bounding box center [270, 222] width 55 height 8
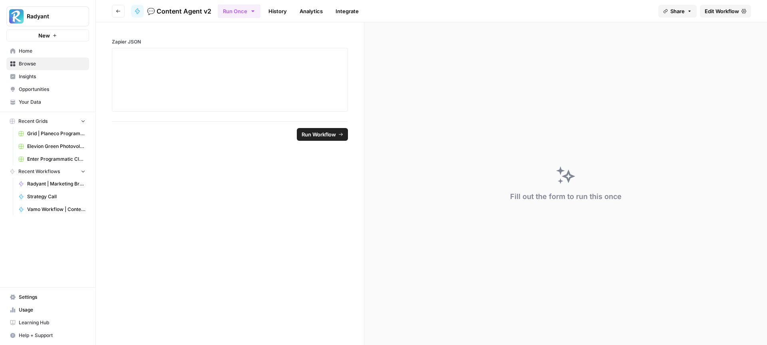
click at [284, 12] on link "History" at bounding box center [278, 11] width 28 height 13
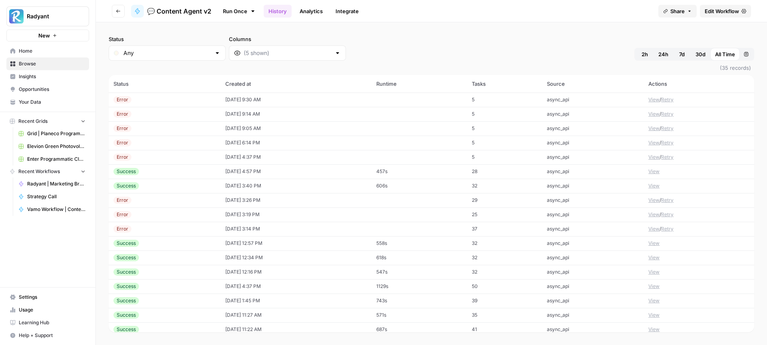
click at [274, 98] on td "10/08/25 at 9:30 AM" at bounding box center [295, 100] width 151 height 14
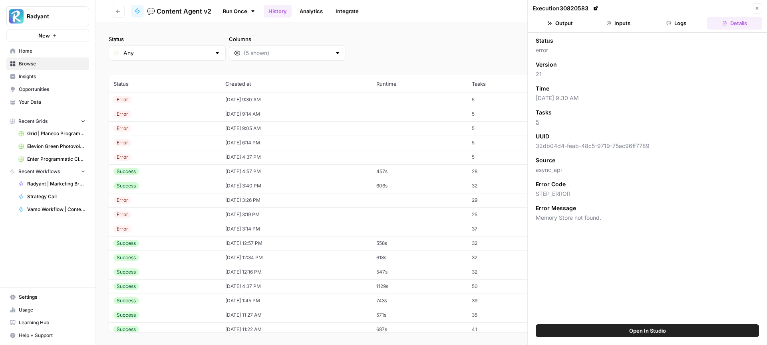
click at [651, 334] on span "Open In Studio" at bounding box center [647, 331] width 37 height 8
click at [58, 99] on span "Your Data" at bounding box center [52, 102] width 67 height 7
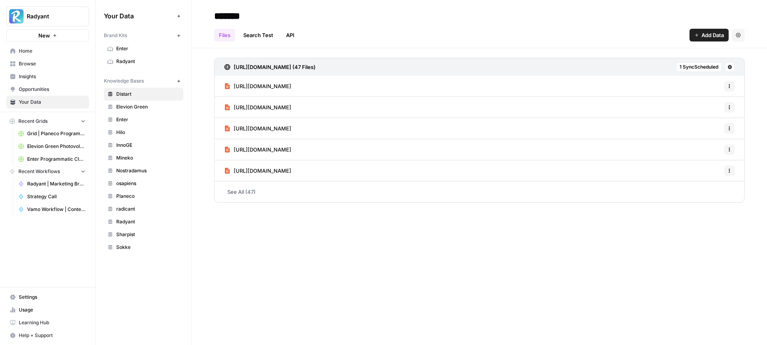
click at [137, 199] on span "Planeco" at bounding box center [147, 196] width 63 height 7
click at [238, 8] on input "*******" at bounding box center [275, 16] width 128 height 16
click at [261, 6] on header "******* Files Search Test API Add Data Settings" at bounding box center [479, 24] width 575 height 48
click at [225, 14] on input "*******" at bounding box center [275, 16] width 128 height 16
click at [215, 15] on input "*******" at bounding box center [275, 16] width 128 height 16
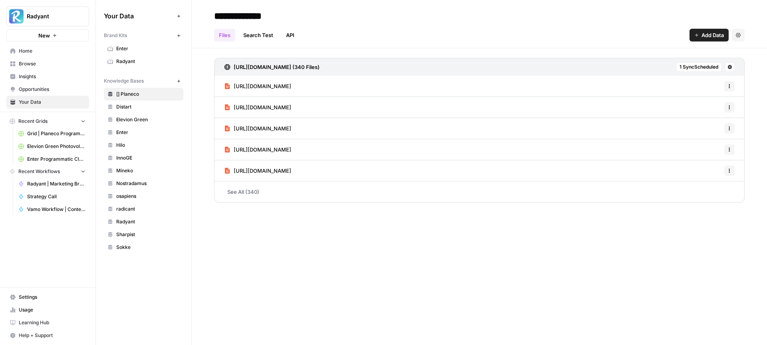
type input "**********"
click at [282, 242] on div "**********" at bounding box center [479, 172] width 575 height 345
click at [319, 67] on h3 "https://www.planecobuilding.de/sitemap.xml (340 Files)" at bounding box center [277, 67] width 86 height 8
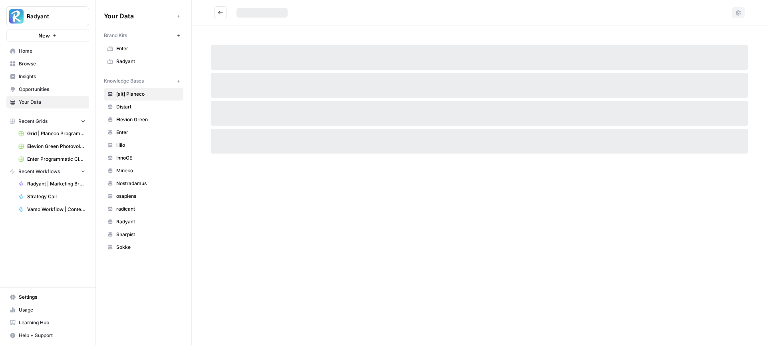
click at [323, 67] on div at bounding box center [479, 57] width 537 height 25
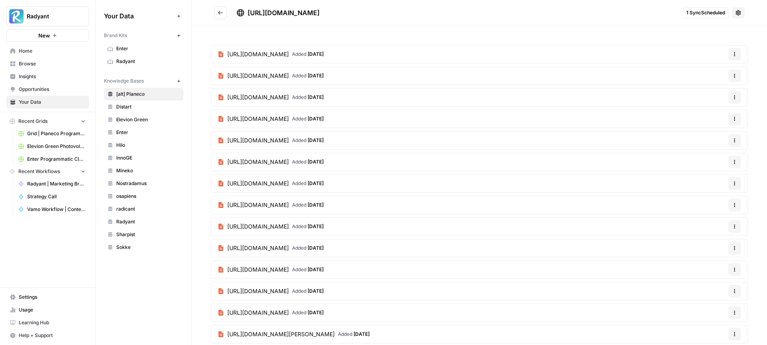
drag, startPoint x: 391, startPoint y: 12, endPoint x: 249, endPoint y: 13, distance: 142.6
click at [249, 13] on div "https://www.planecobuilding.de/sitemap.xml" at bounding box center [457, 13] width 443 height 10
copy span "https://www.planecobuilding.de/sitemap.xml"
click at [177, 83] on icon "button" at bounding box center [179, 81] width 4 height 4
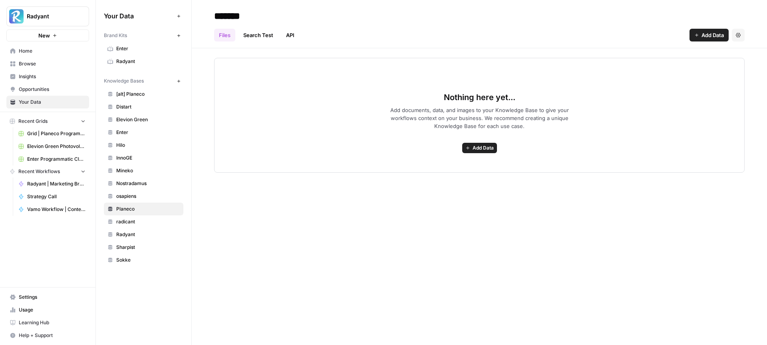
type input "*******"
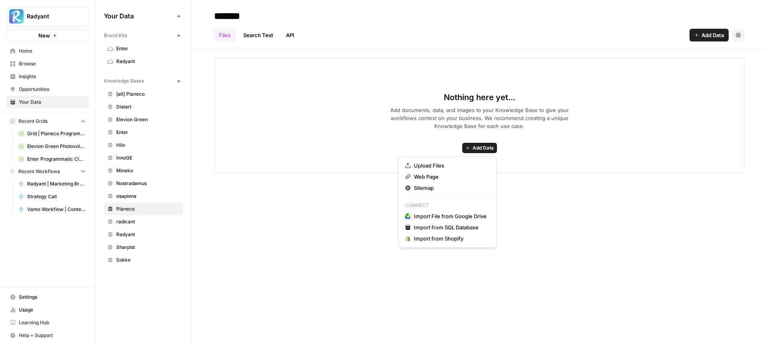
click at [482, 146] on span "Add Data" at bounding box center [482, 148] width 21 height 7
click at [427, 187] on span "Sitemap" at bounding box center [450, 188] width 73 height 8
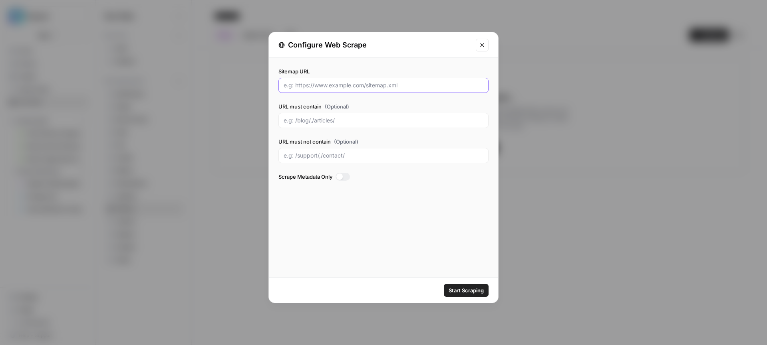
click at [333, 87] on input "Sitemap URL" at bounding box center [384, 85] width 200 height 8
paste input "https://www.planecobuilding.de/sitemap.xml"
type input "https://www.planecobuilding.de/sitemap.xml"
click at [460, 294] on button "Start Scraping" at bounding box center [466, 290] width 45 height 13
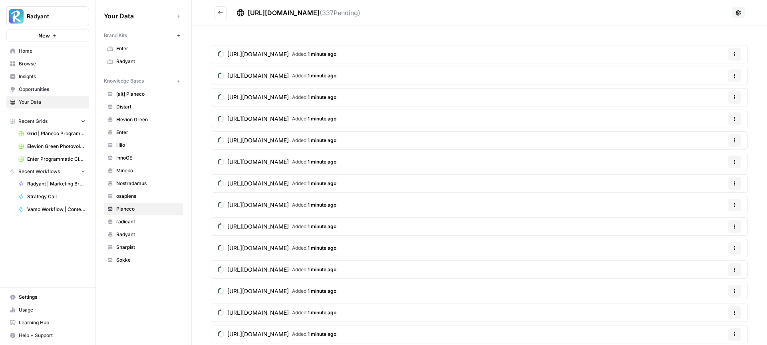
click at [148, 209] on span "Planeco" at bounding box center [147, 209] width 63 height 7
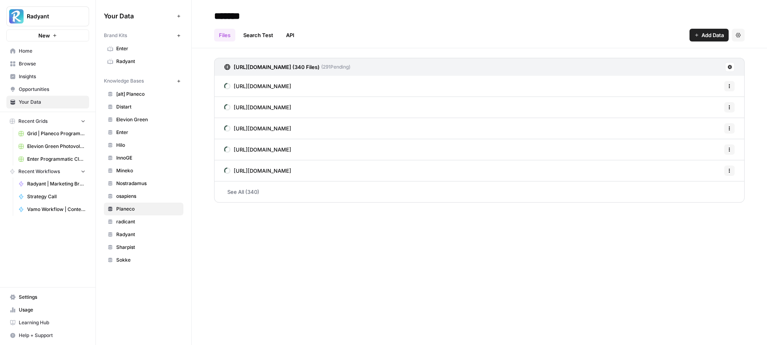
click at [46, 51] on span "Home" at bounding box center [52, 51] width 67 height 7
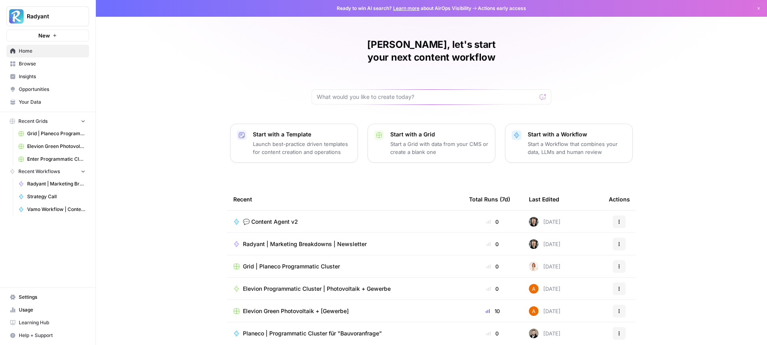
click at [268, 218] on span "💬 Content Agent v2" at bounding box center [270, 222] width 55 height 8
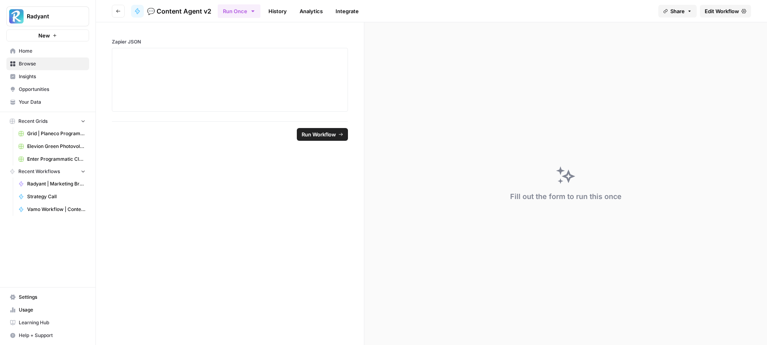
click at [283, 10] on link "History" at bounding box center [278, 11] width 28 height 13
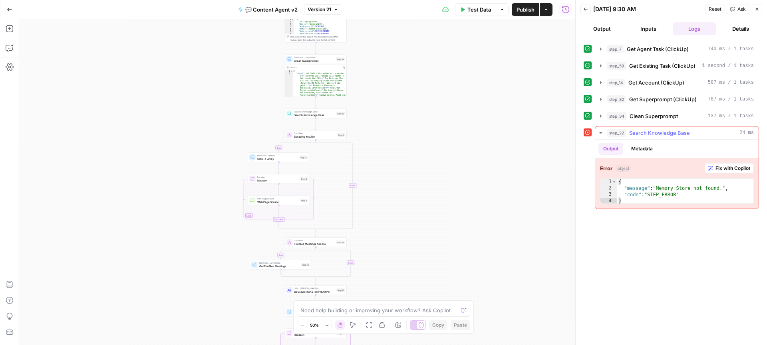
click at [698, 131] on div "step_22 Search Knowledge Base 24 ms" at bounding box center [680, 133] width 147 height 8
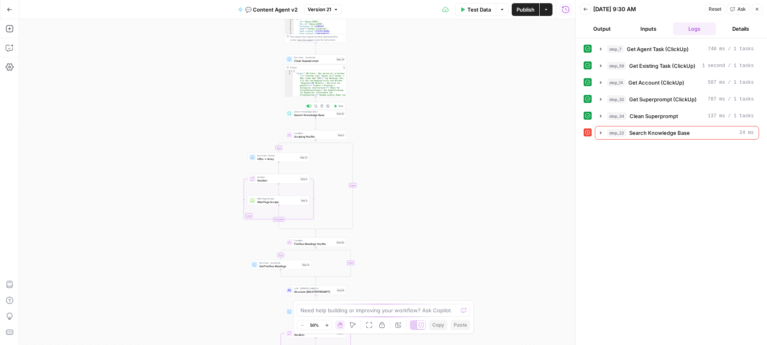
click at [310, 115] on span "Search Knowledge Base" at bounding box center [314, 115] width 40 height 4
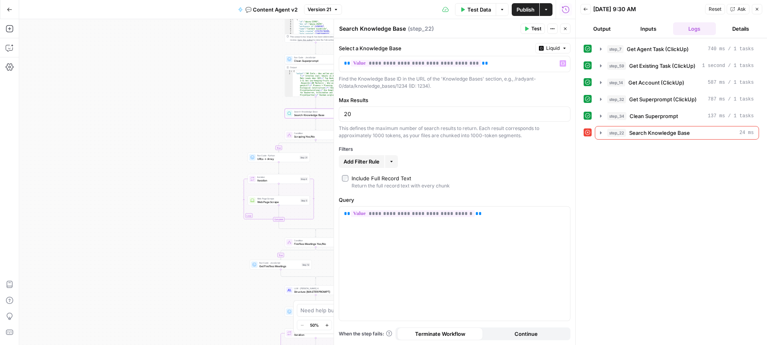
click at [537, 30] on span "Test" at bounding box center [536, 28] width 10 height 7
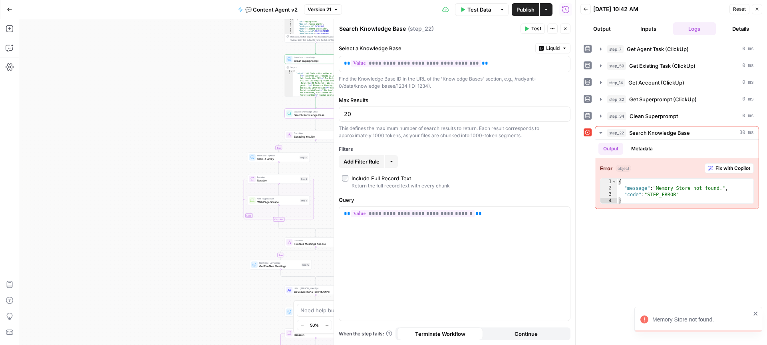
click at [679, 267] on div "step_7 Get Agent Task (ClickUp) 0 ms step_59 Get Existing Task (ClickUp) 0 ms s…" at bounding box center [670, 191] width 175 height 299
click at [475, 220] on div "**********" at bounding box center [454, 264] width 231 height 114
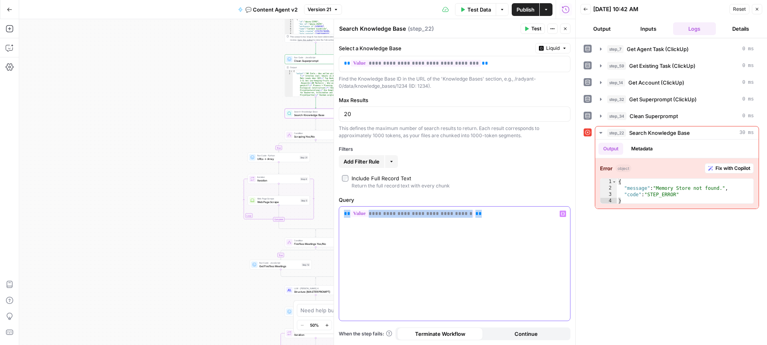
click at [475, 220] on div "**********" at bounding box center [454, 264] width 231 height 114
click at [479, 218] on div "**********" at bounding box center [454, 264] width 231 height 114
